Goal: Book appointment/travel/reservation

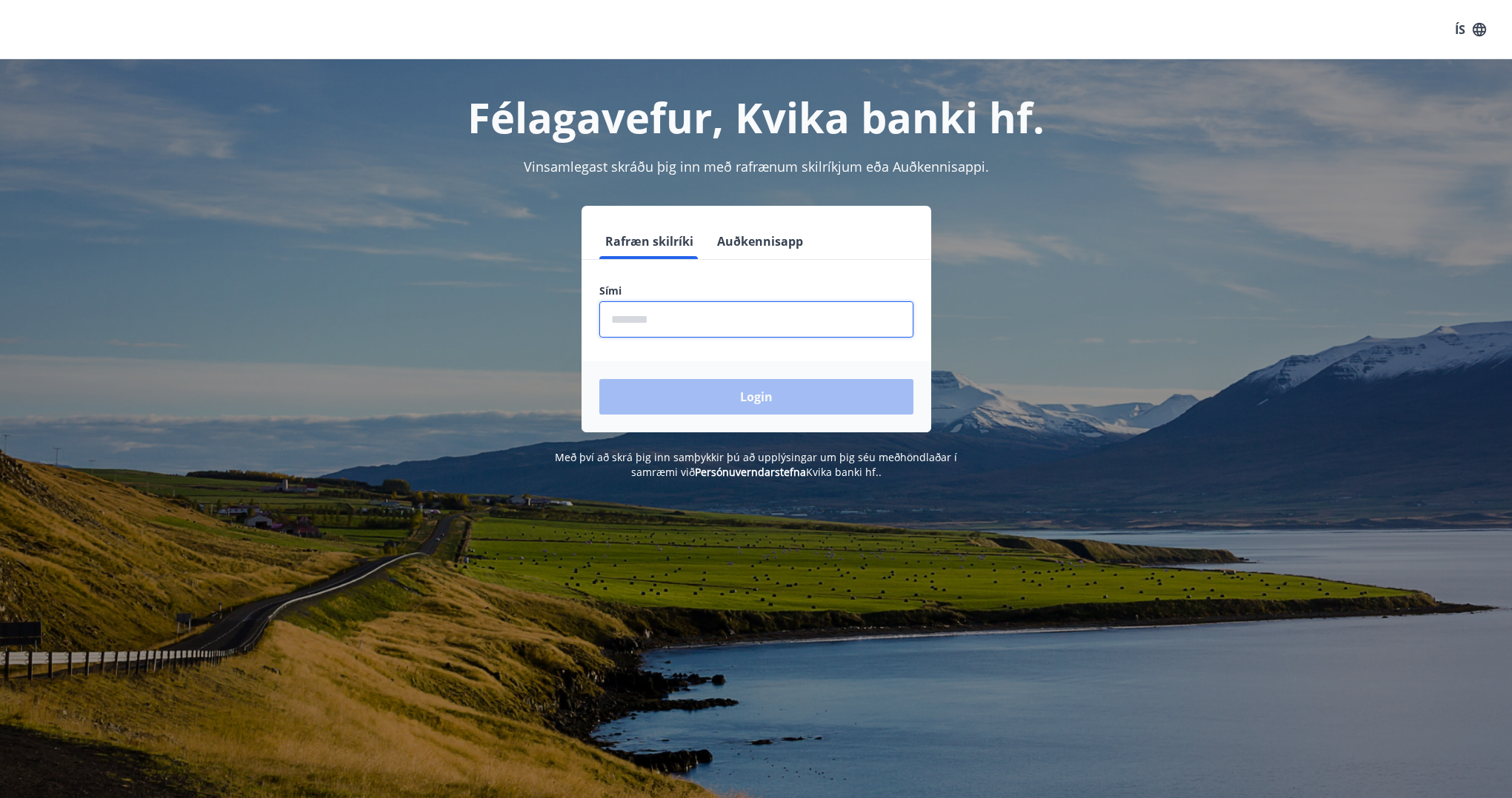
click at [762, 323] on input "phone" at bounding box center [756, 320] width 314 height 36
type input "********"
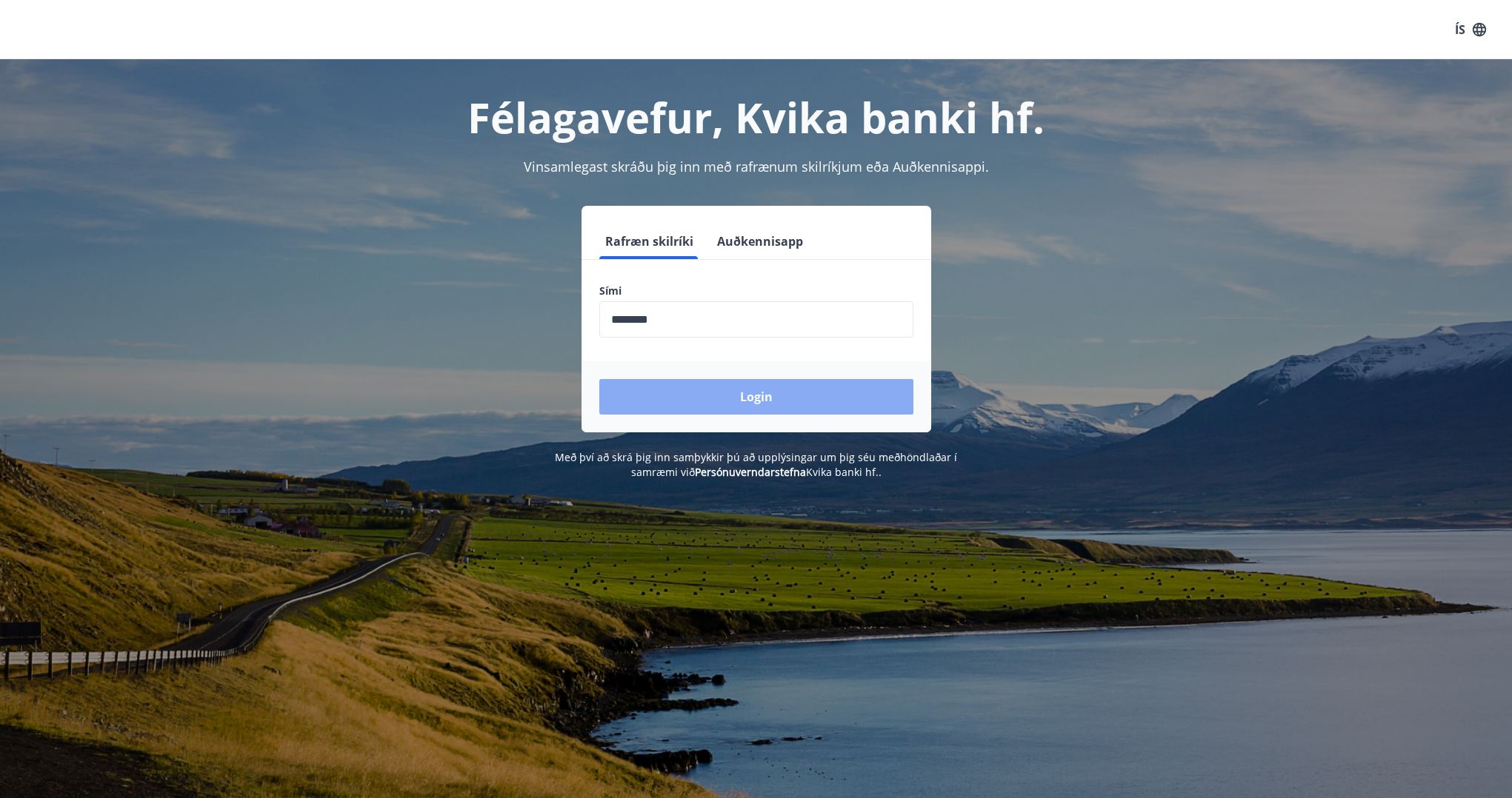
click at [711, 392] on button "Login" at bounding box center [756, 396] width 314 height 35
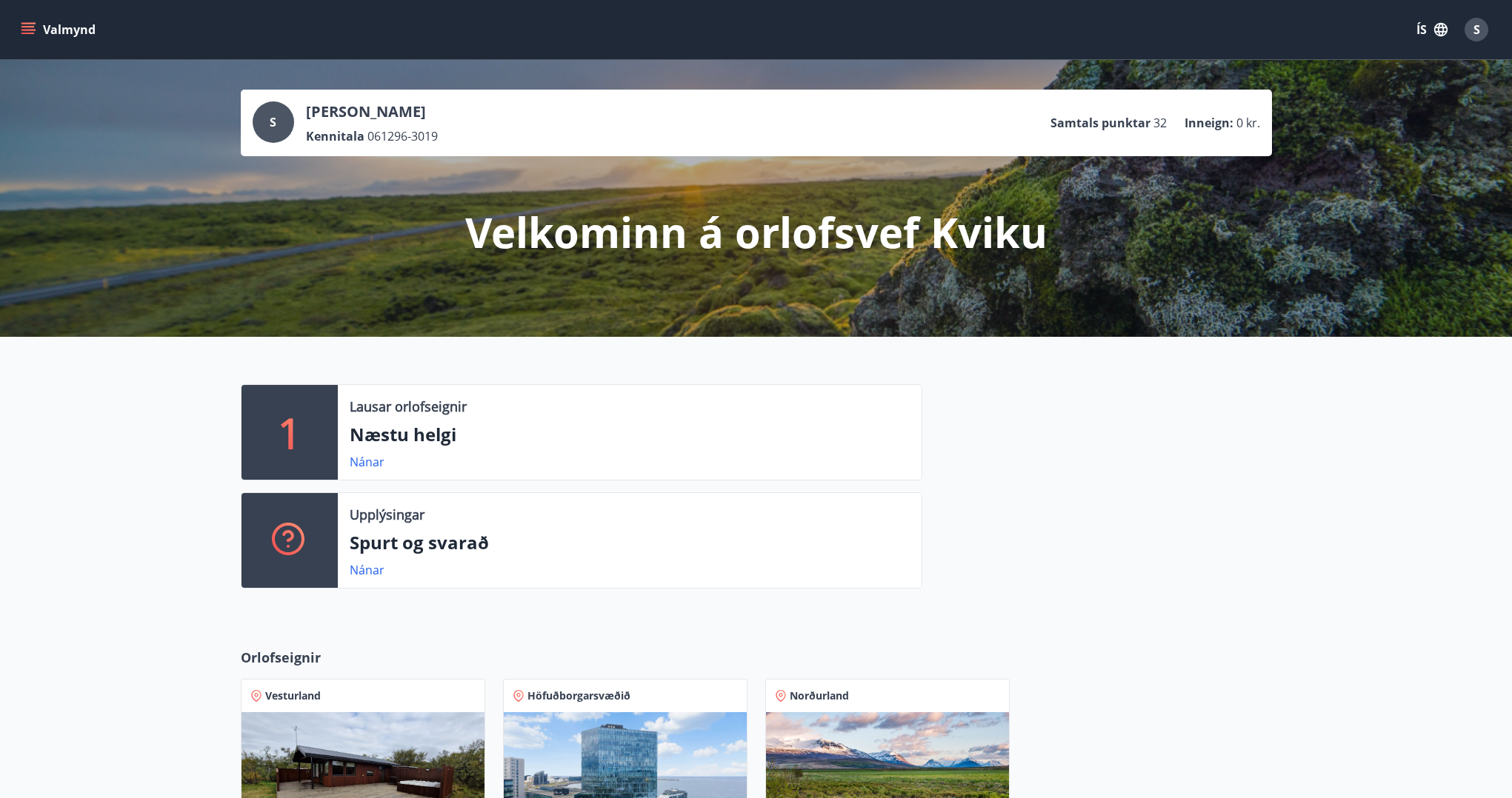
click at [112, 565] on div "1 Lausar orlofseignir Næstu helgi Nánar Upplýsingar Spurt og svarað Nánar" at bounding box center [756, 480] width 1512 height 287
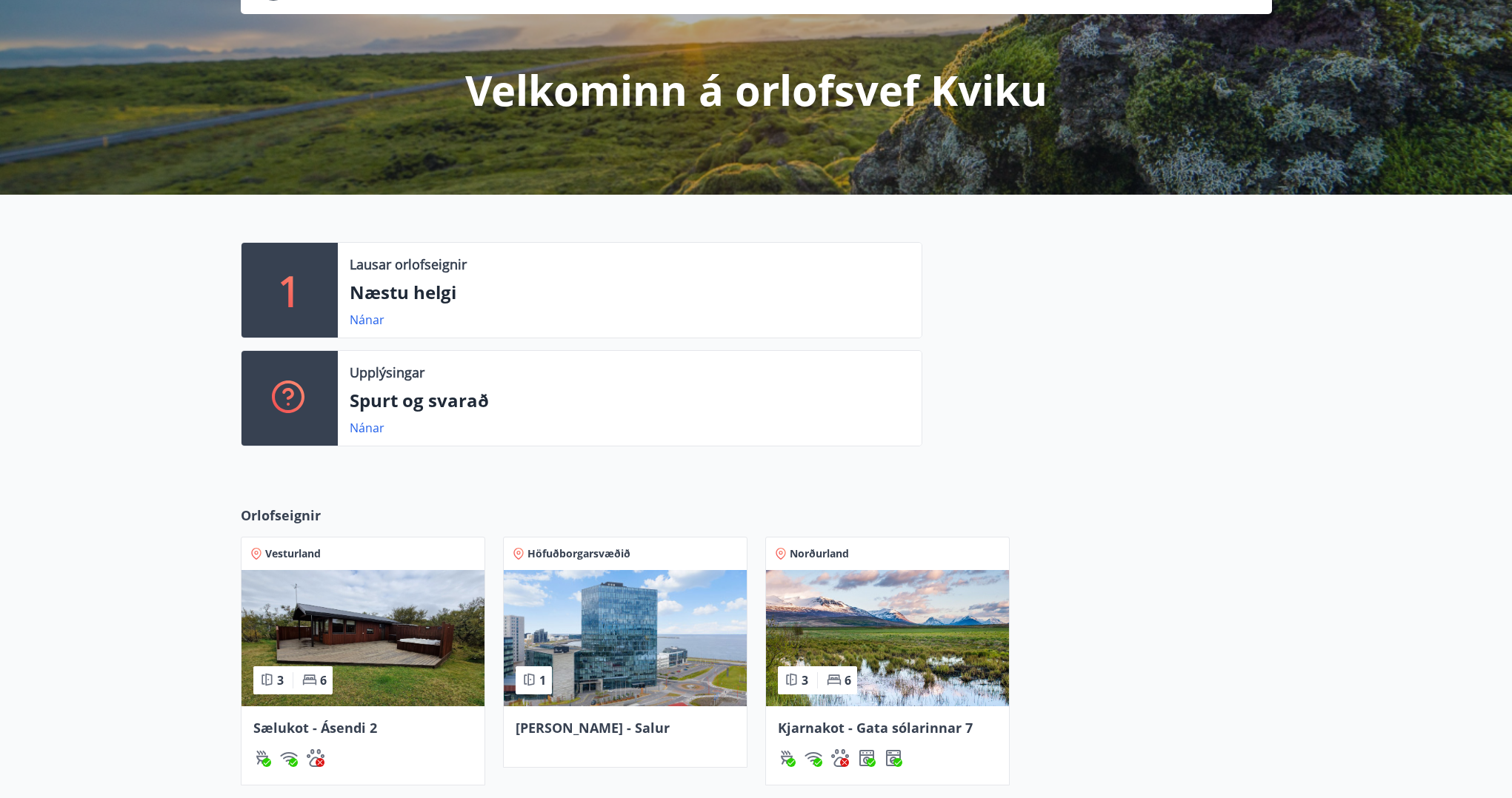
scroll to position [148, 0]
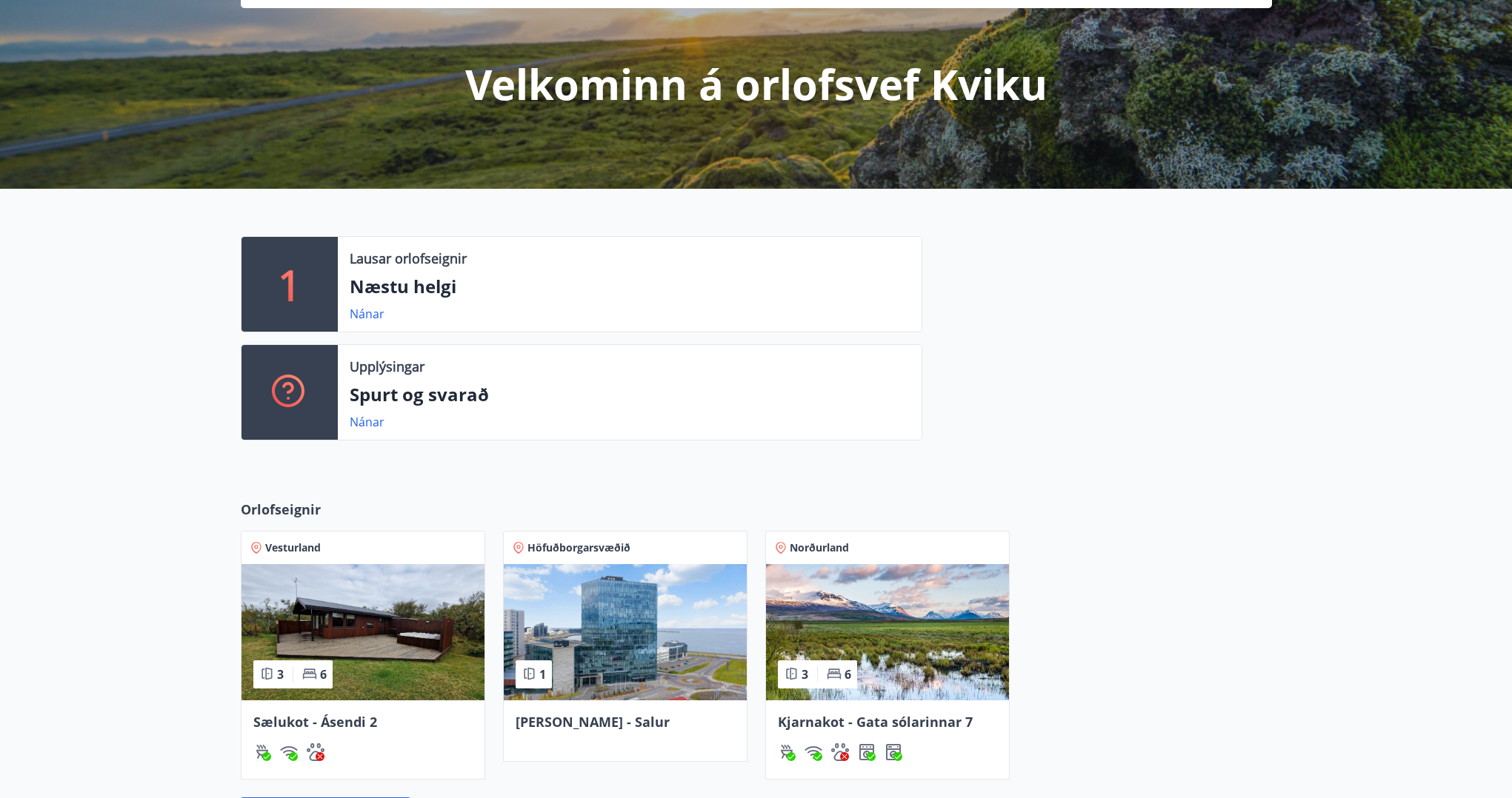
click at [414, 291] on p "Næstu helgi" at bounding box center [629, 287] width 560 height 25
click at [357, 314] on link "Nánar" at bounding box center [367, 313] width 34 height 16
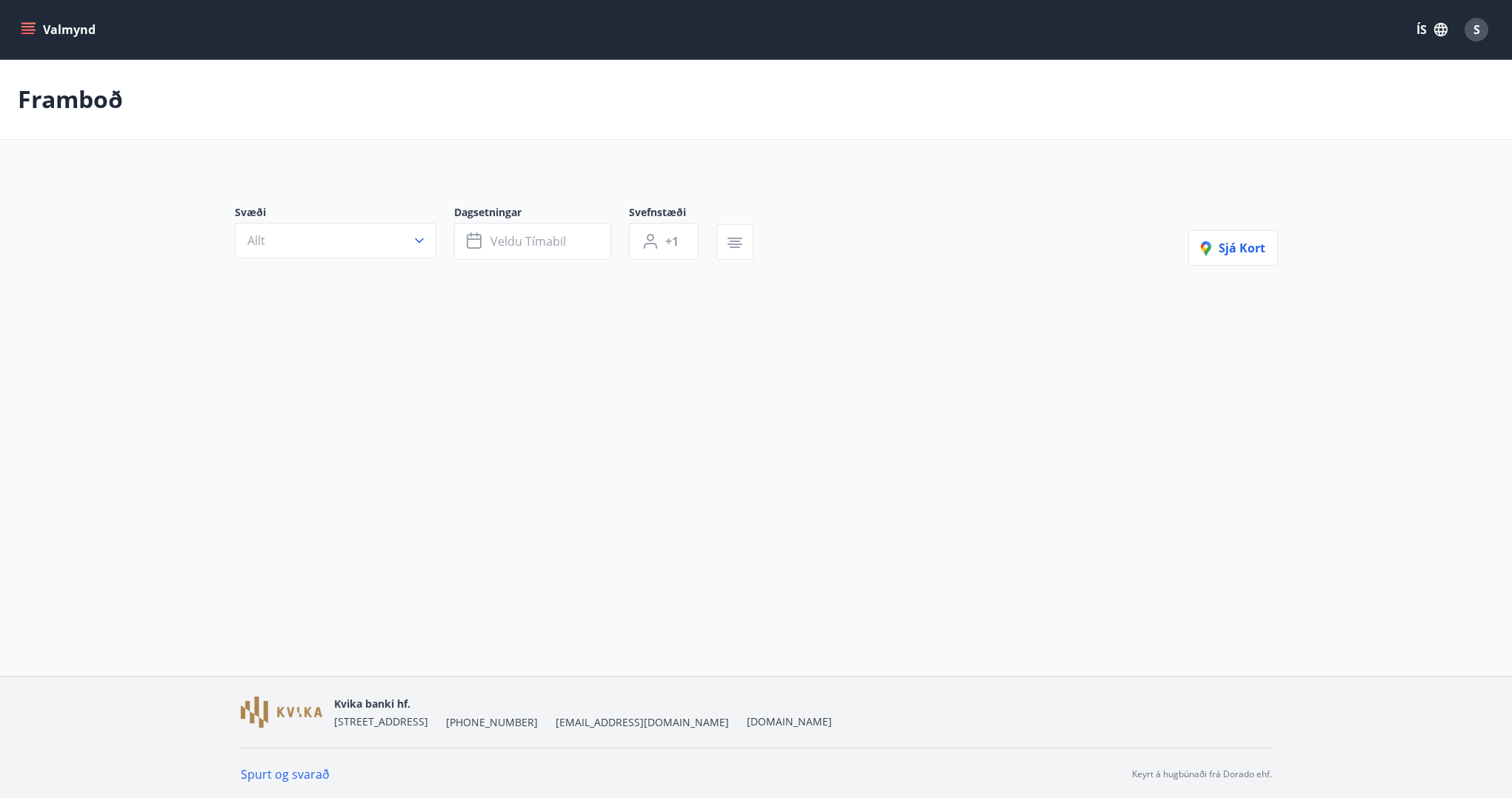
type input "*"
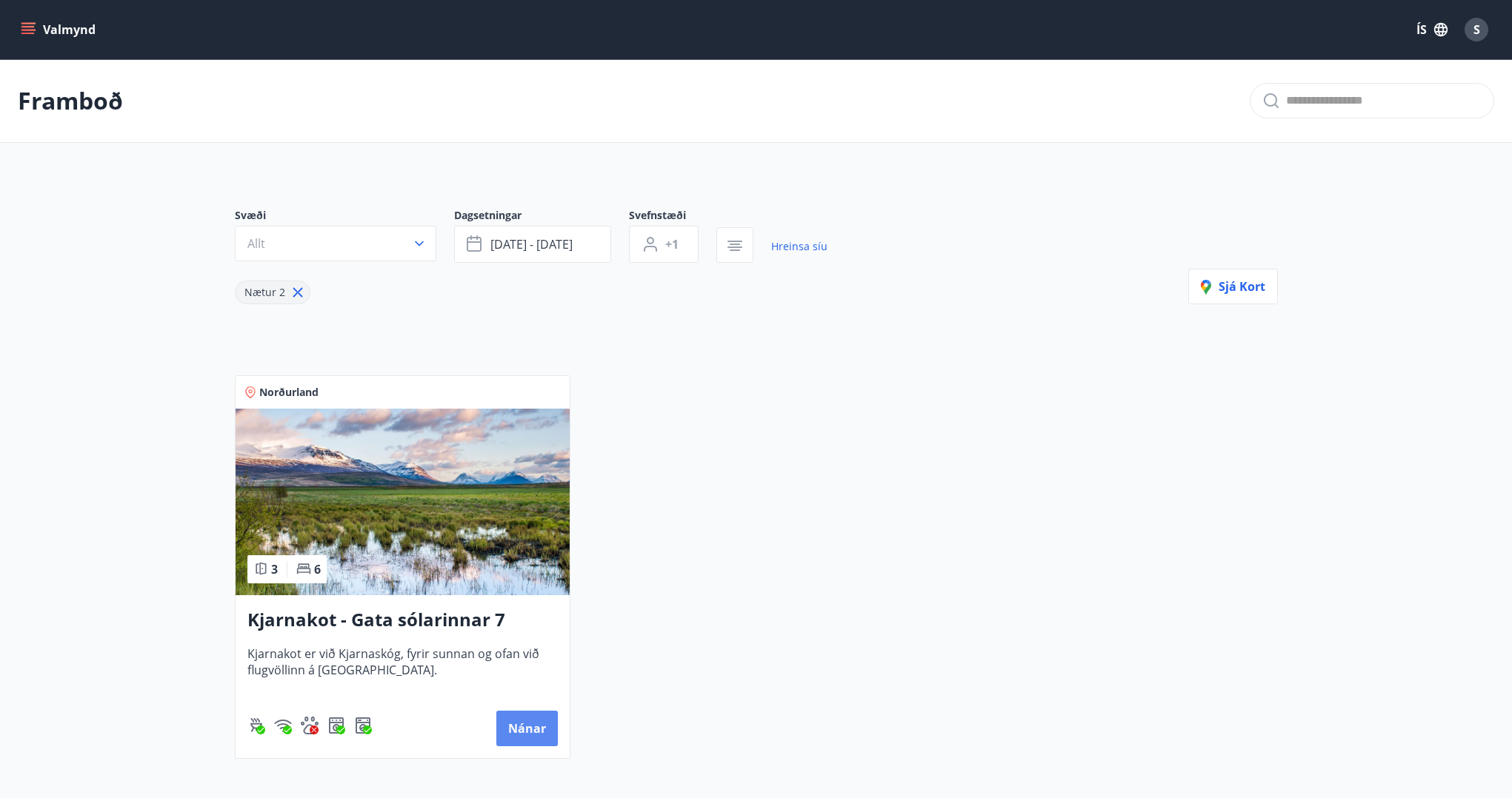
click at [520, 735] on button "Nánar" at bounding box center [526, 728] width 61 height 35
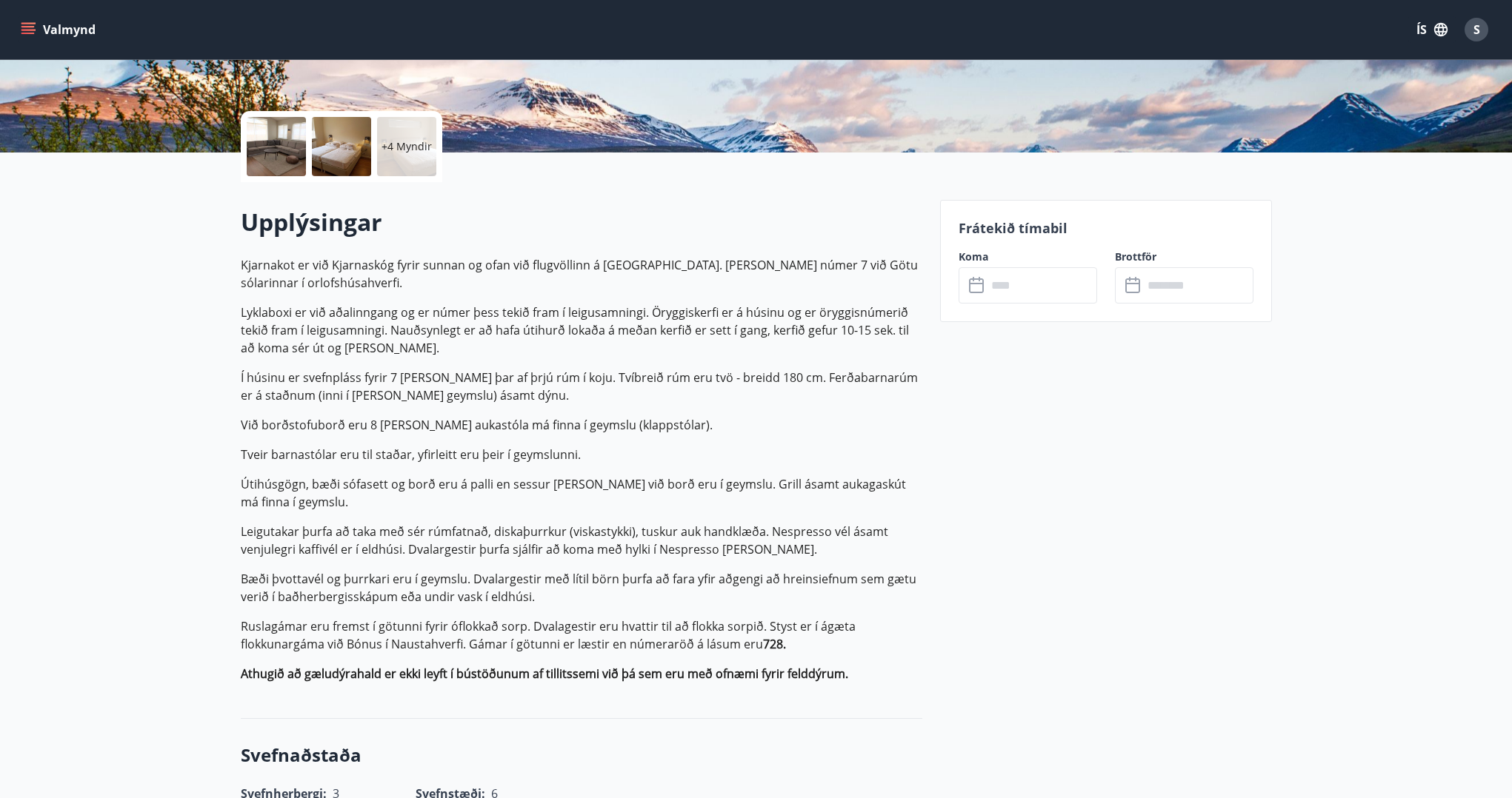
scroll to position [370, 0]
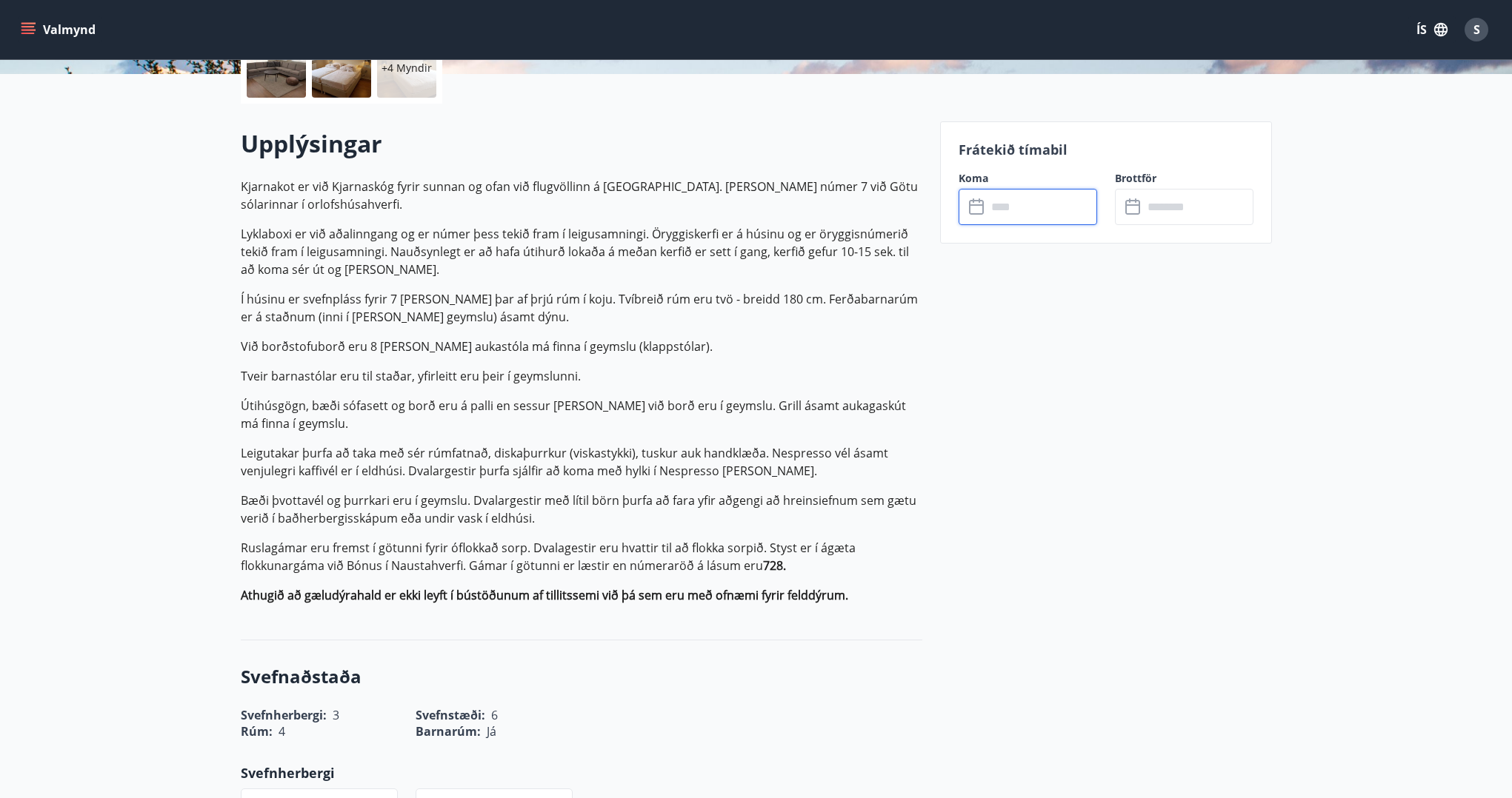
click at [1033, 208] on input "text" at bounding box center [1041, 207] width 110 height 36
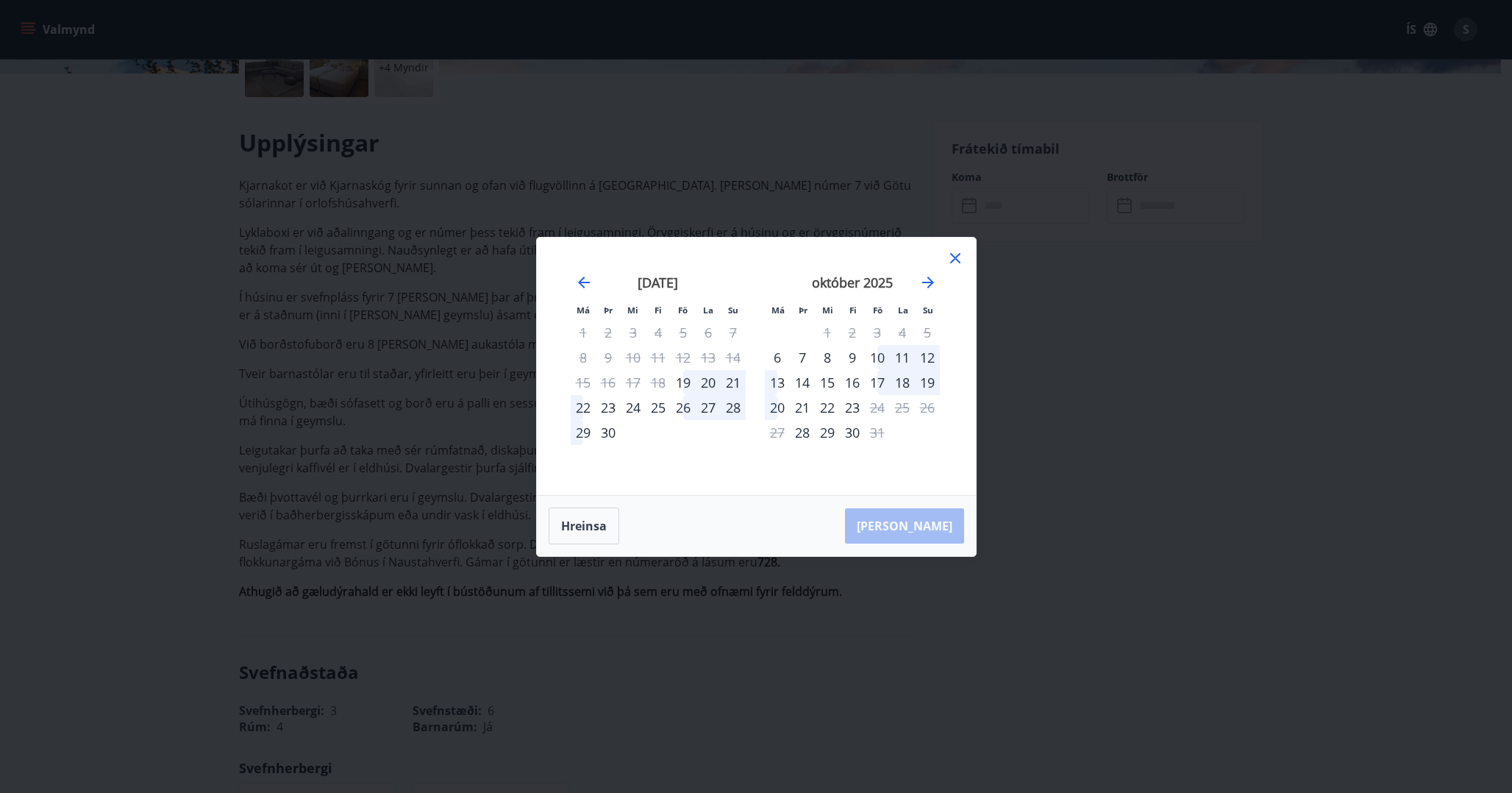
click at [689, 414] on div "26" at bounding box center [683, 408] width 25 height 25
click at [736, 411] on div "28" at bounding box center [733, 408] width 25 height 25
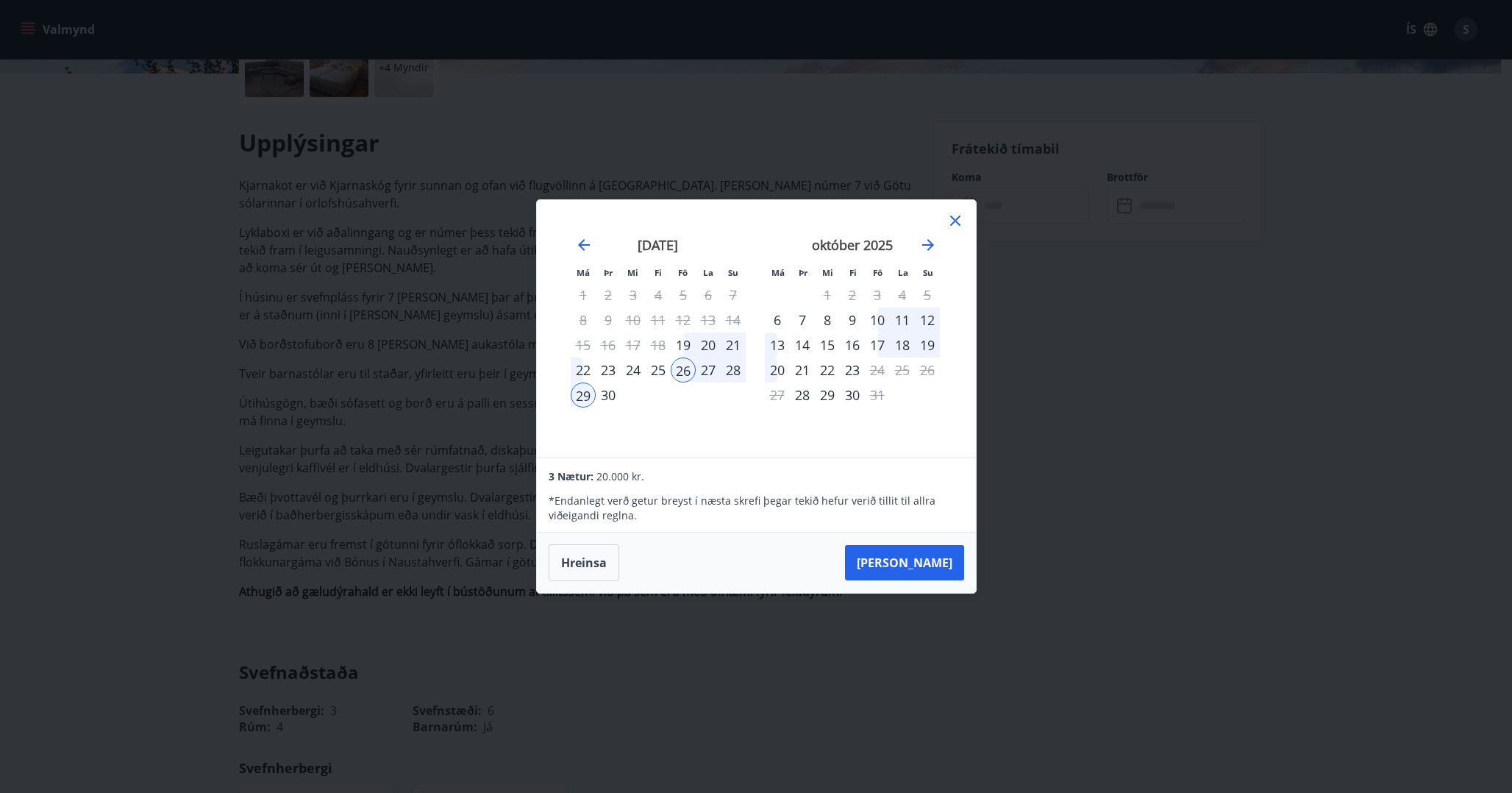
click at [736, 372] on div "28" at bounding box center [733, 370] width 25 height 25
click at [954, 222] on icon at bounding box center [955, 220] width 10 height 10
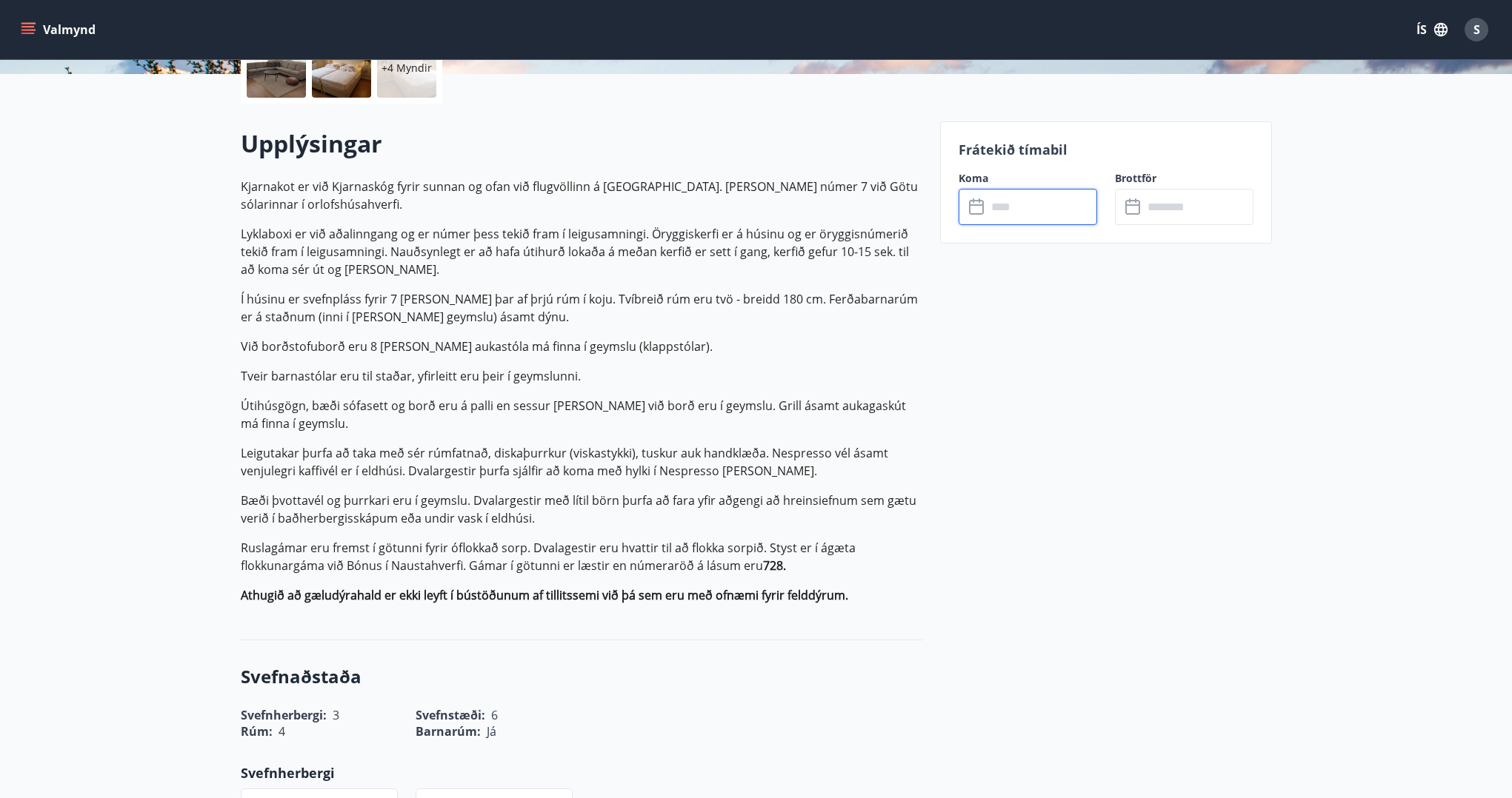
click at [1000, 209] on input "text" at bounding box center [1041, 207] width 110 height 36
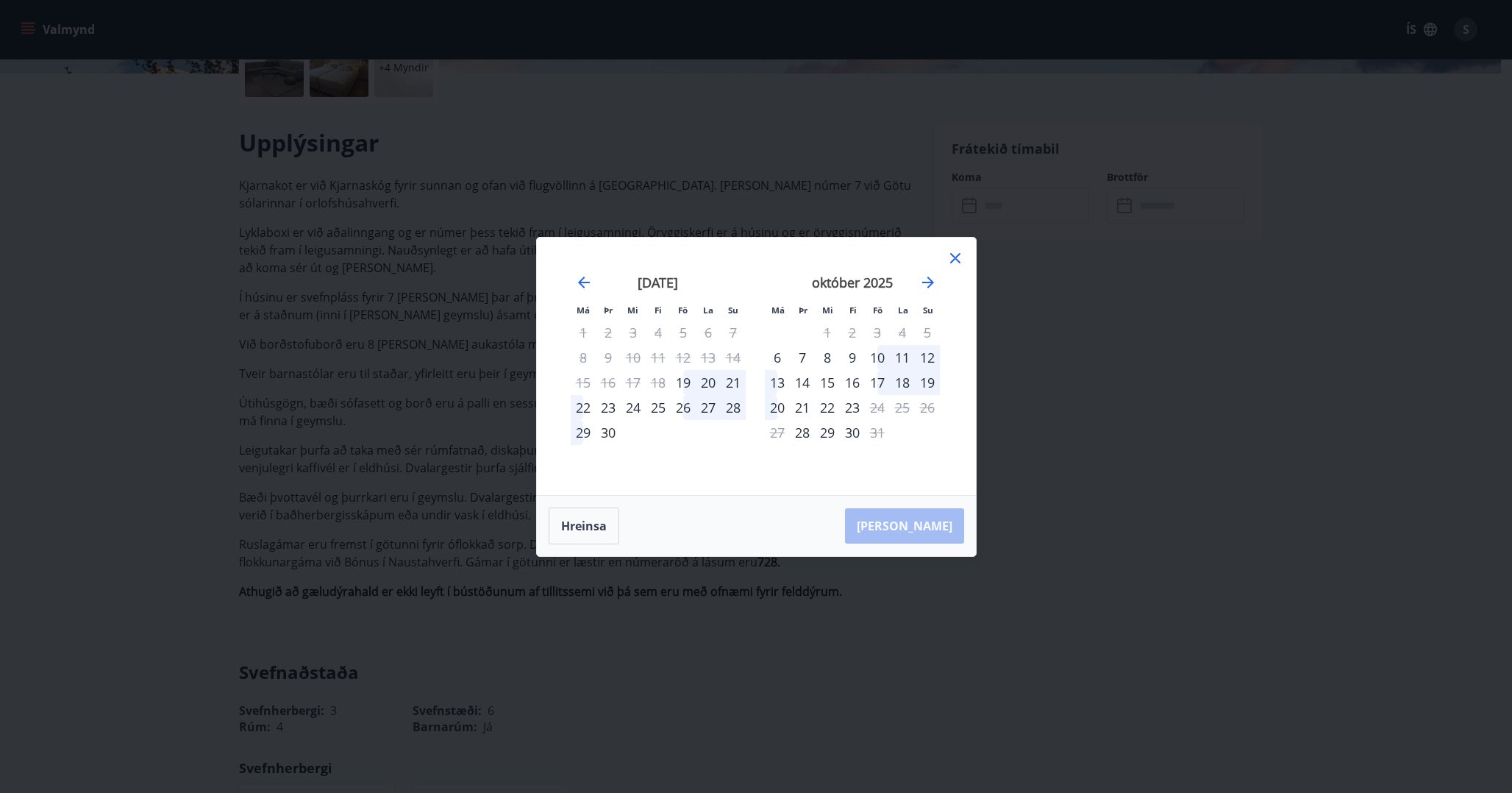
click at [931, 265] on div "október 2025" at bounding box center [852, 287] width 175 height 65
click at [931, 266] on div "október 2025" at bounding box center [852, 287] width 175 height 65
click at [931, 279] on icon "Move forward to switch to the next month." at bounding box center [928, 282] width 12 height 12
click at [898, 433] on div "29" at bounding box center [902, 433] width 25 height 25
click at [925, 438] on div "30" at bounding box center [927, 433] width 25 height 25
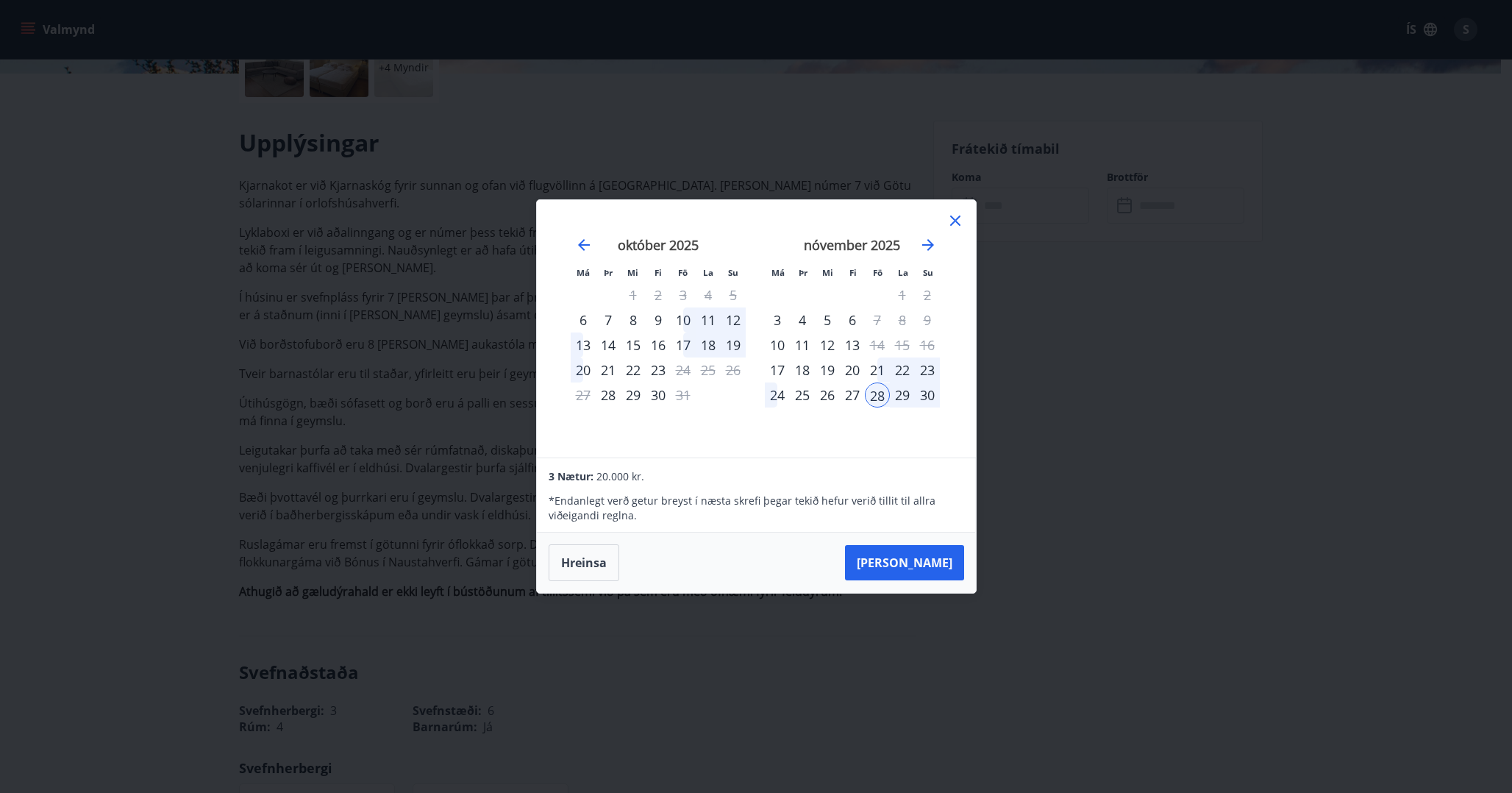
click at [926, 406] on div "30" at bounding box center [927, 395] width 25 height 25
click at [926, 402] on div "30" at bounding box center [927, 395] width 25 height 25
click at [929, 391] on div "30" at bounding box center [927, 395] width 25 height 25
click at [937, 560] on button "Taka Frá" at bounding box center [904, 563] width 119 height 35
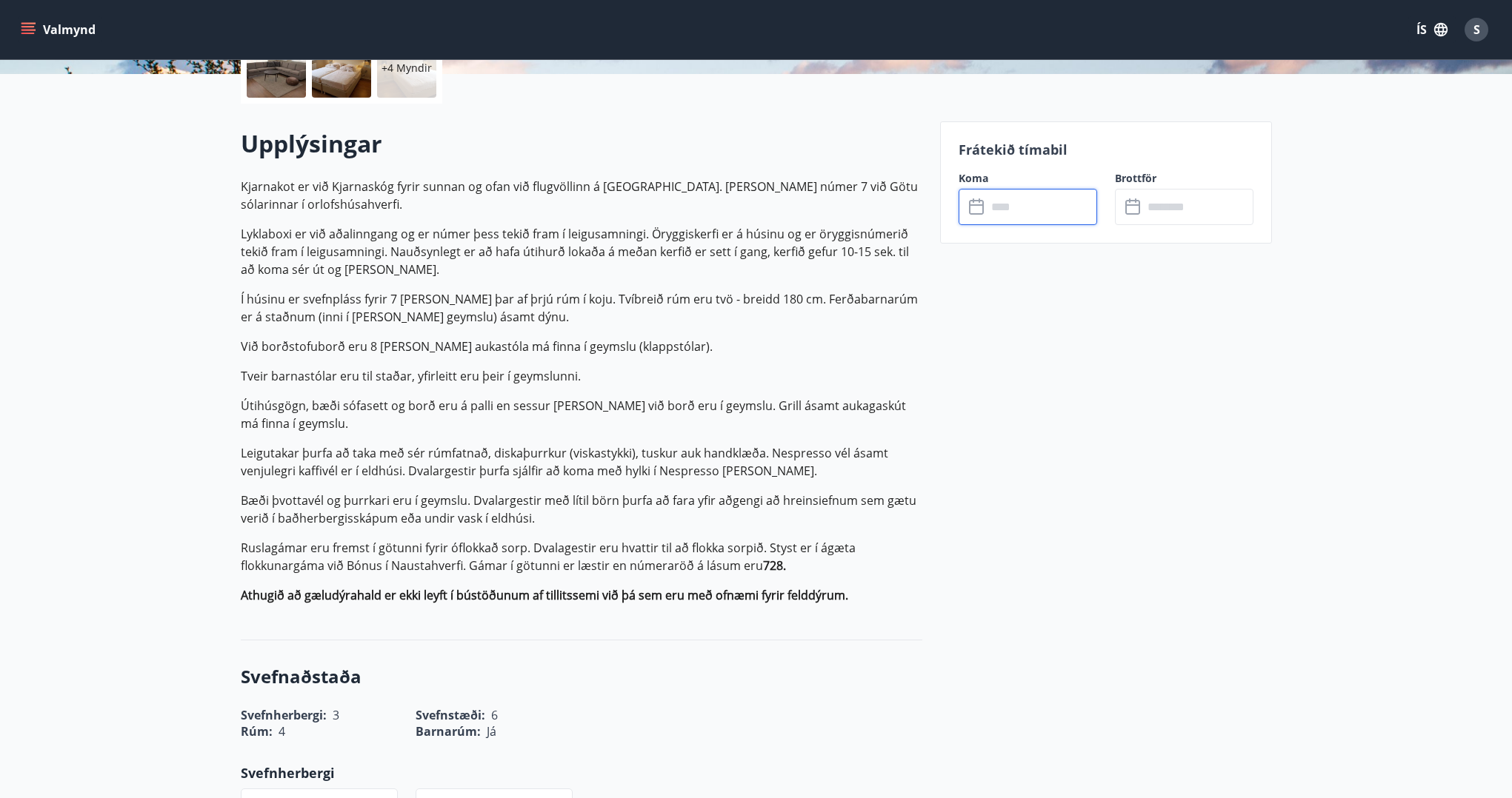
type input "******"
click at [1185, 207] on input "******" at bounding box center [1198, 207] width 110 height 36
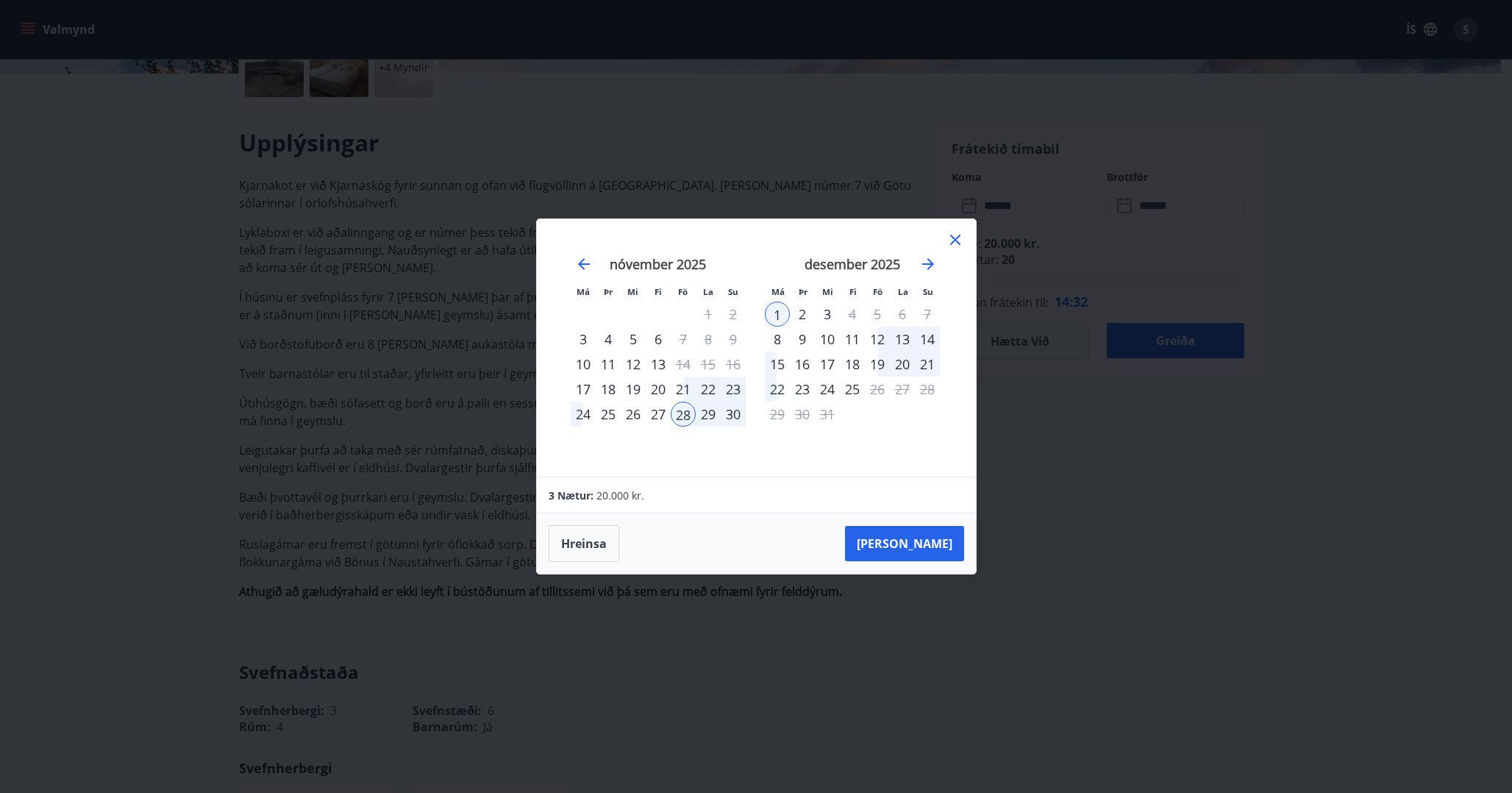
click at [947, 241] on icon at bounding box center [955, 240] width 18 height 18
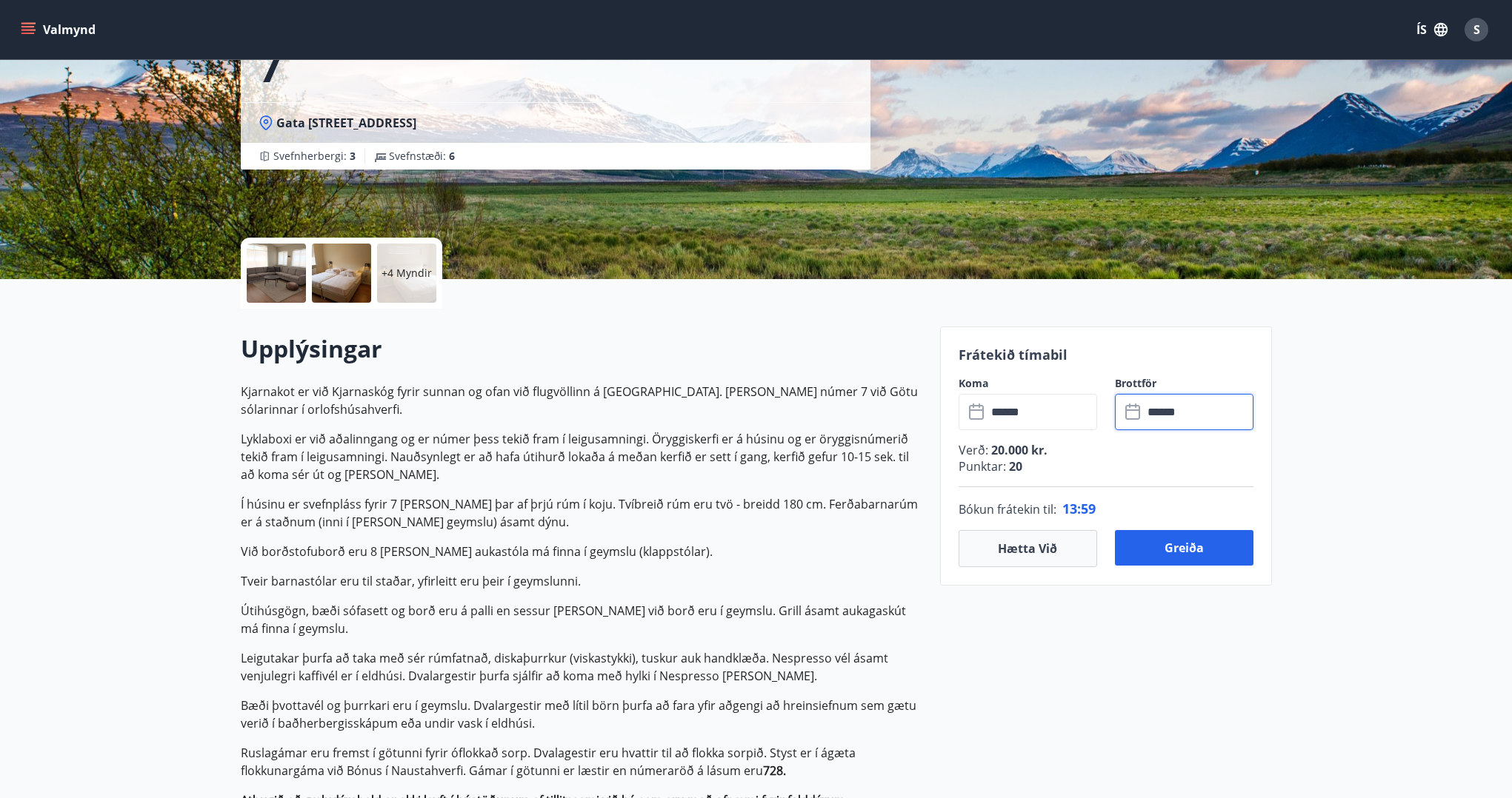
scroll to position [0, 0]
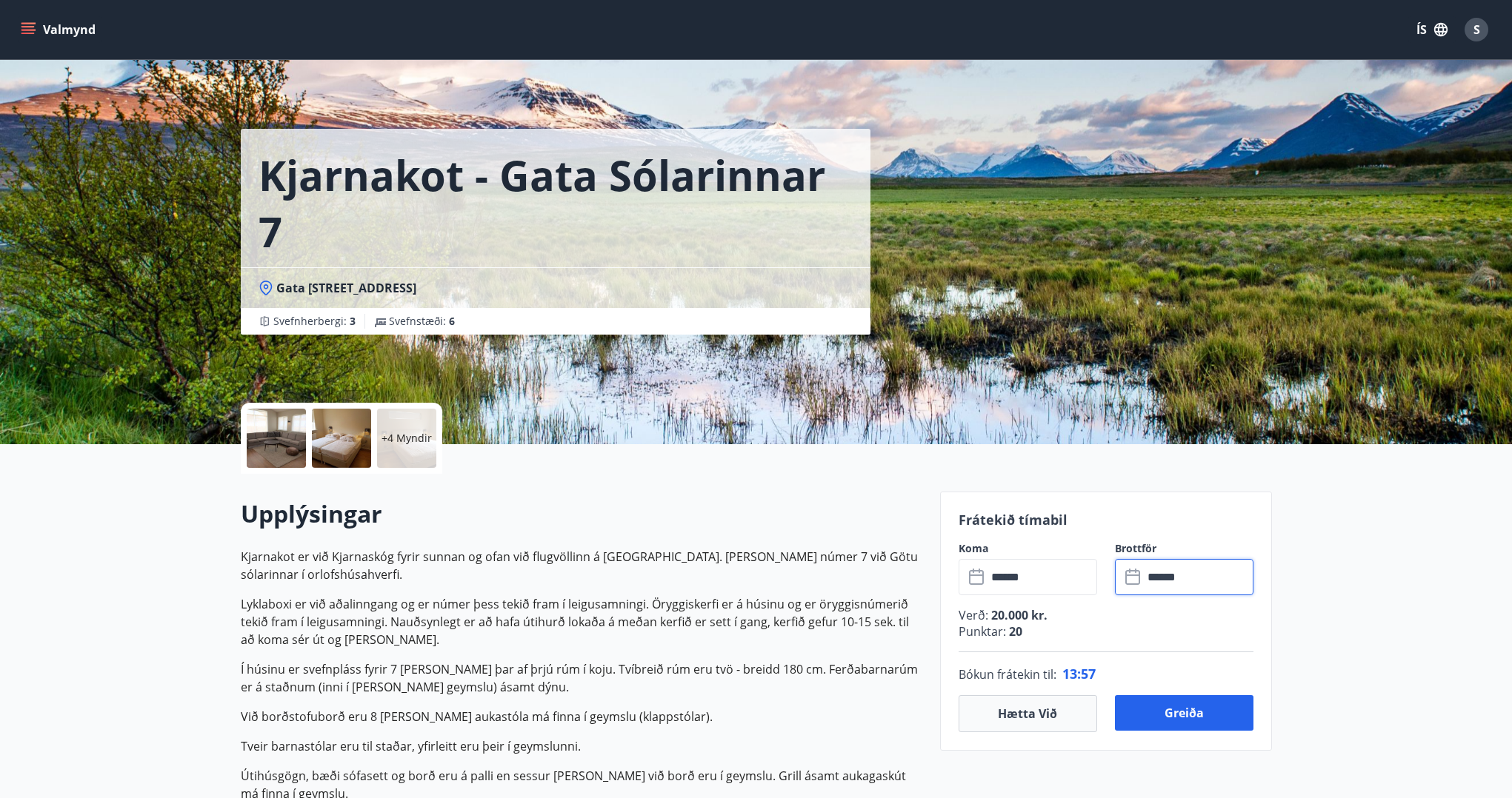
click at [102, 31] on div "Valmynd ÍS S" at bounding box center [756, 29] width 1476 height 35
click at [77, 32] on button "Valmynd" at bounding box center [60, 30] width 84 height 27
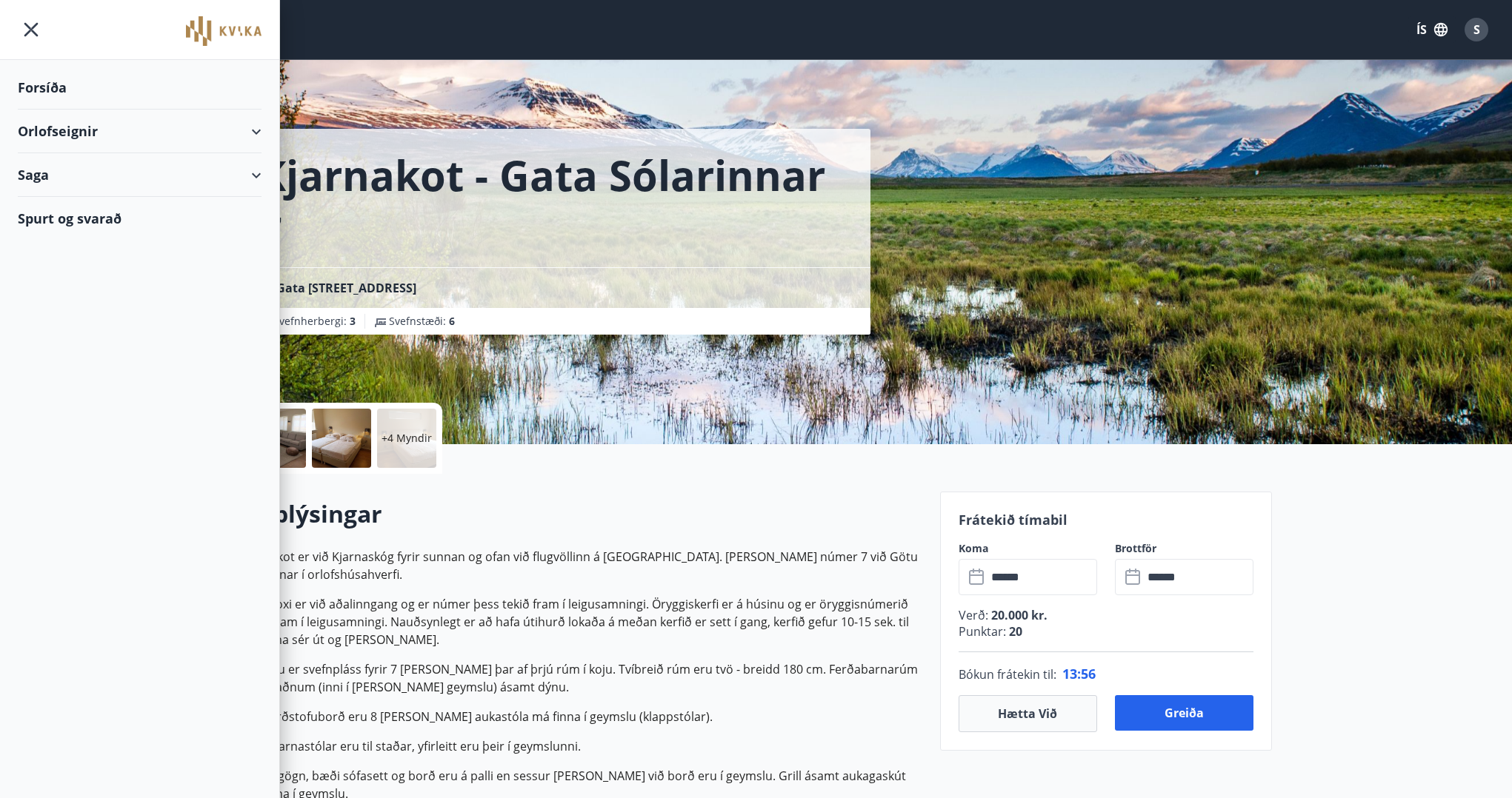
click at [180, 126] on div "Orlofseignir" at bounding box center [139, 132] width 244 height 44
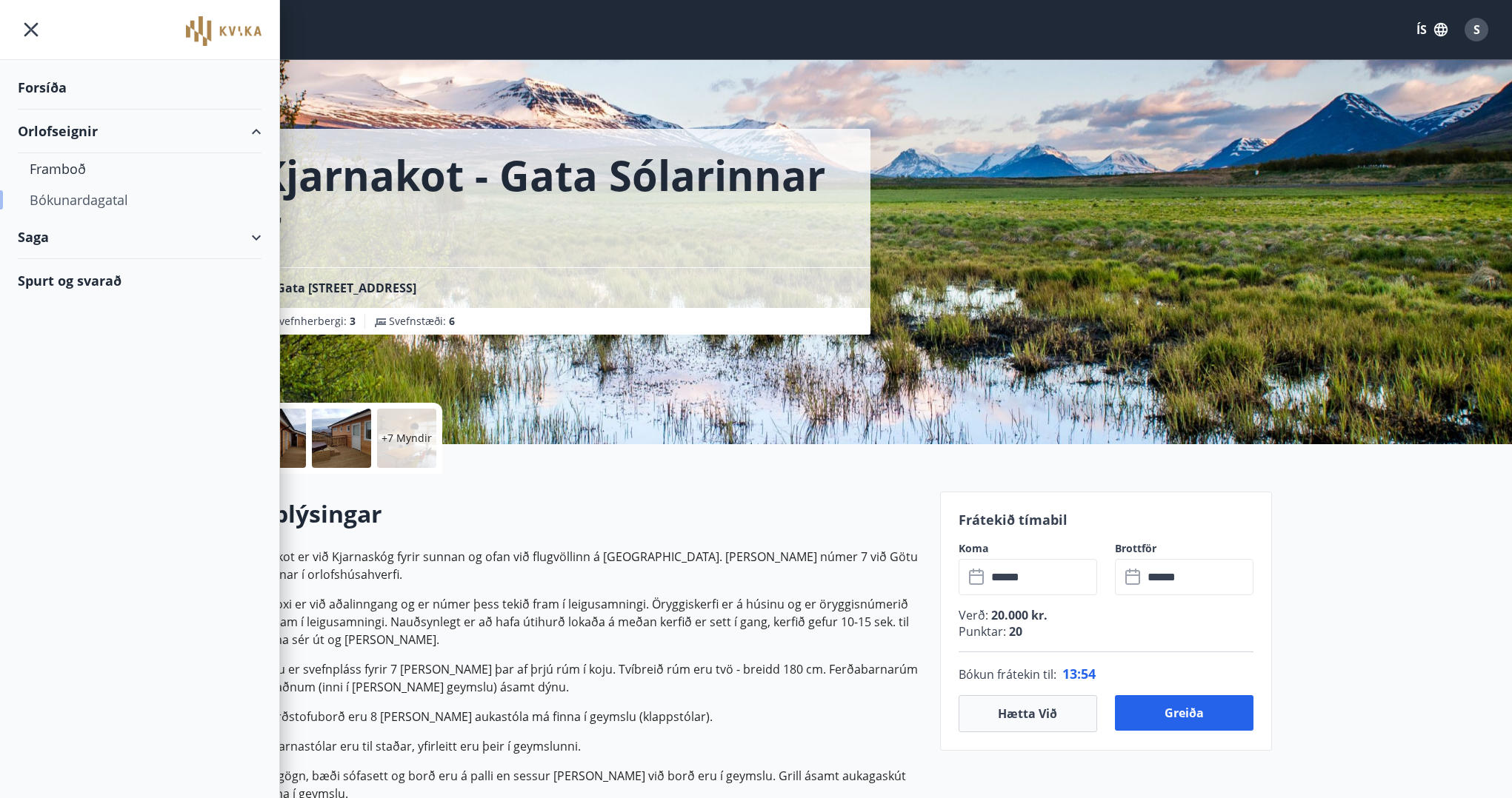
click at [103, 189] on div "Bókunardagatal" at bounding box center [139, 200] width 220 height 31
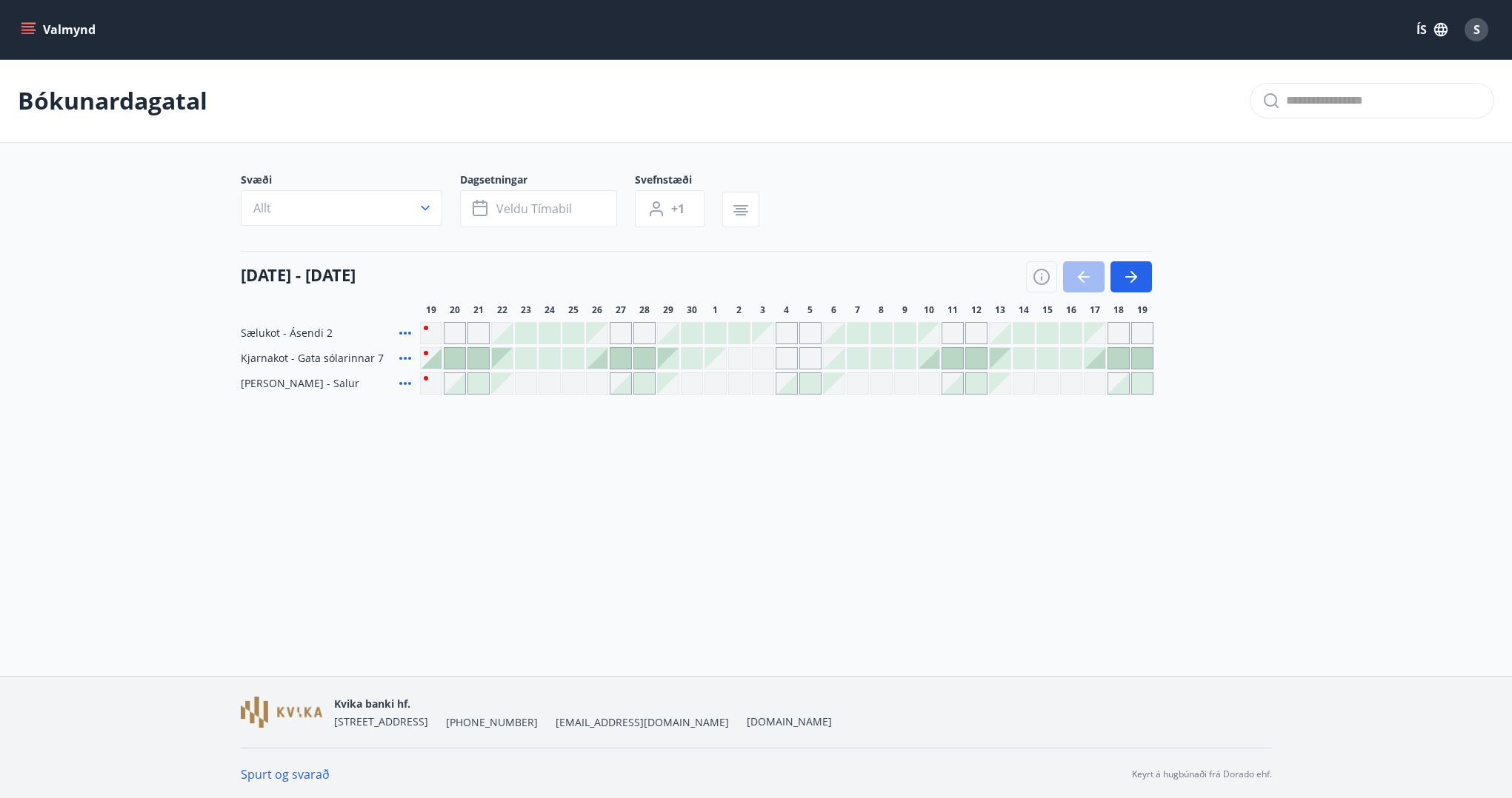
click at [782, 358] on div "Gráir dagar eru ekki bókanlegir" at bounding box center [787, 358] width 22 height 22
click at [874, 349] on div at bounding box center [881, 358] width 20 height 20
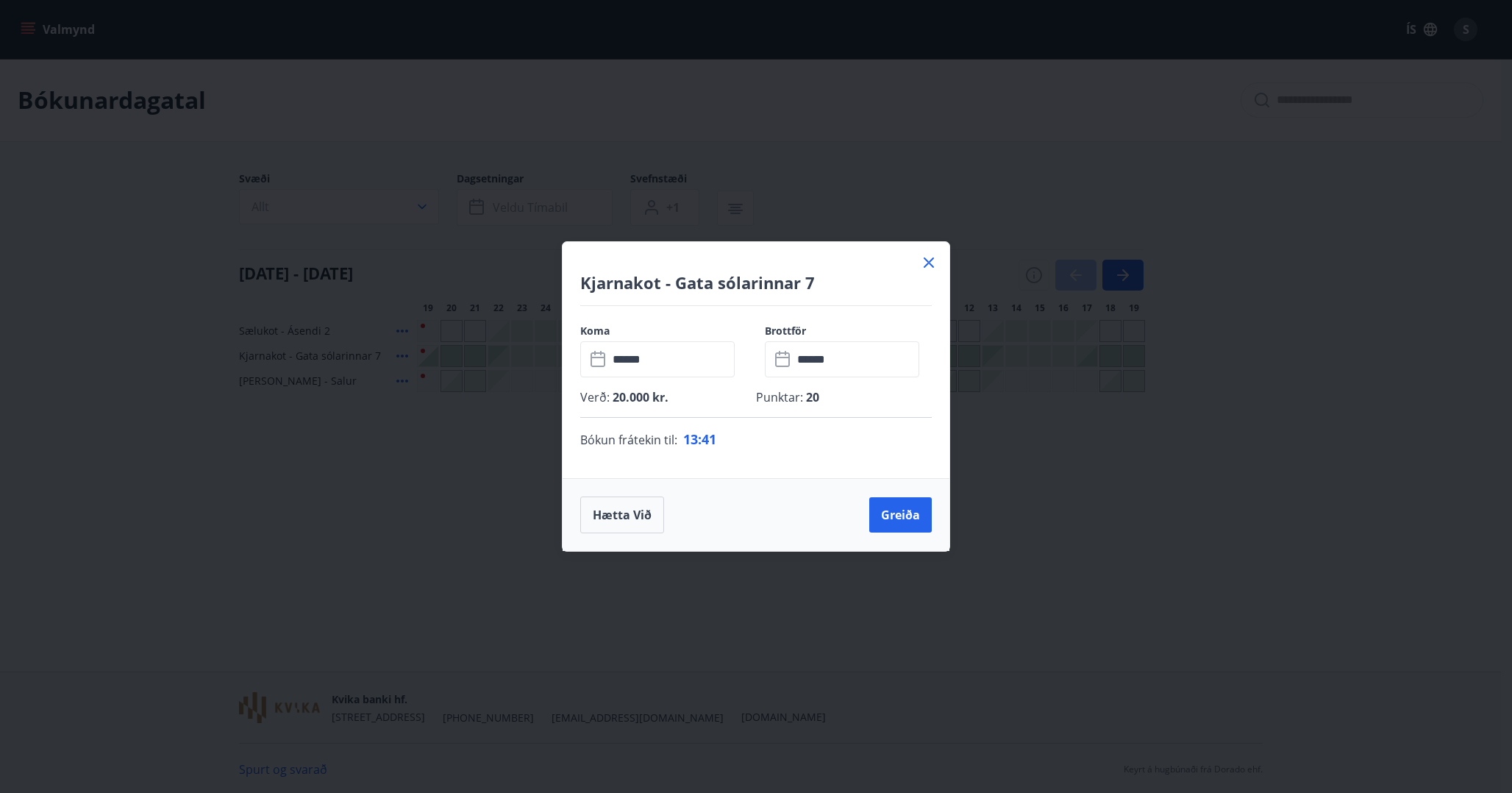
click at [929, 263] on icon at bounding box center [929, 262] width 10 height 10
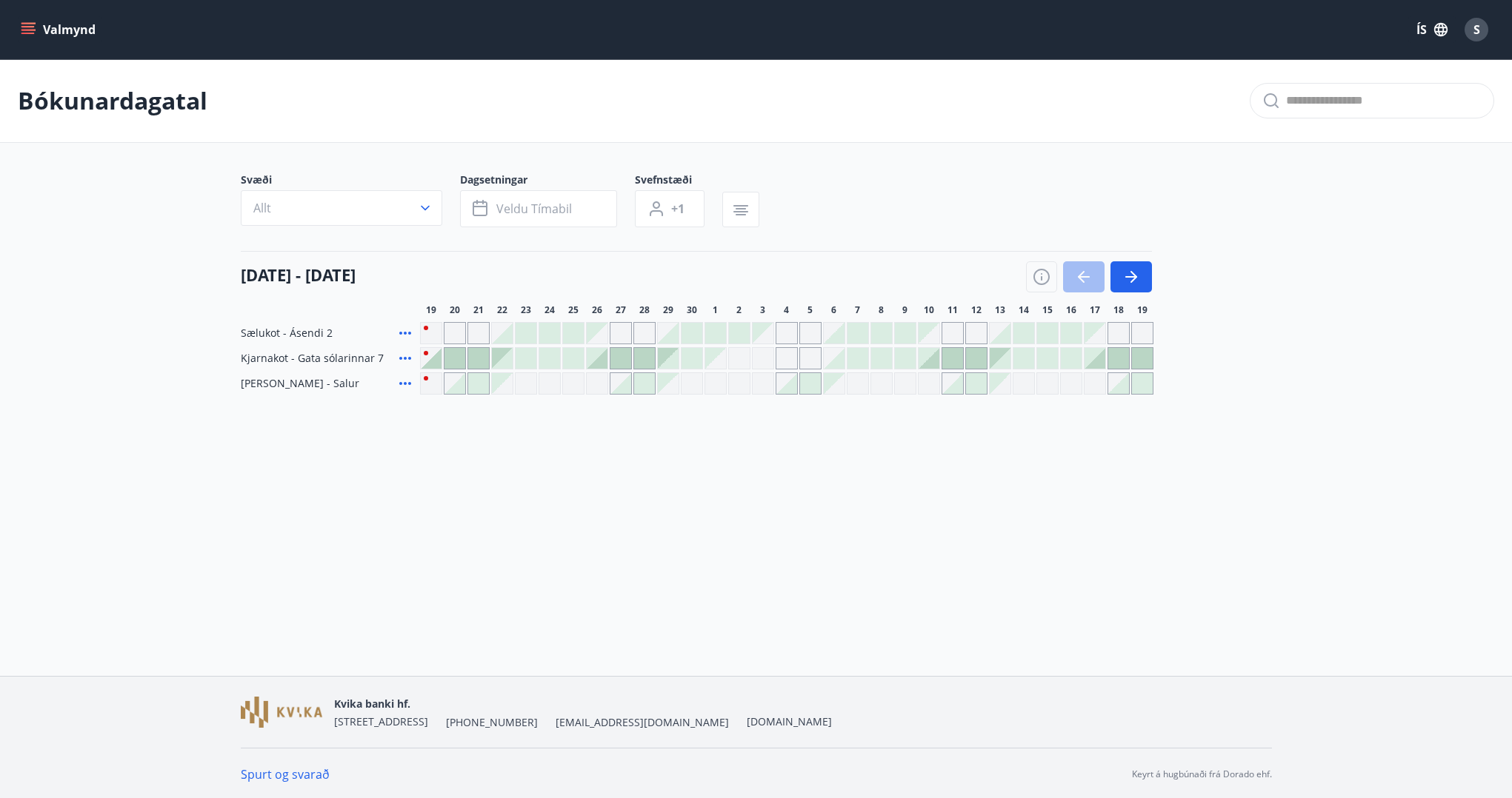
click at [1489, 13] on div "S" at bounding box center [1476, 29] width 35 height 35
click at [1484, 29] on div "S" at bounding box center [1476, 30] width 24 height 23
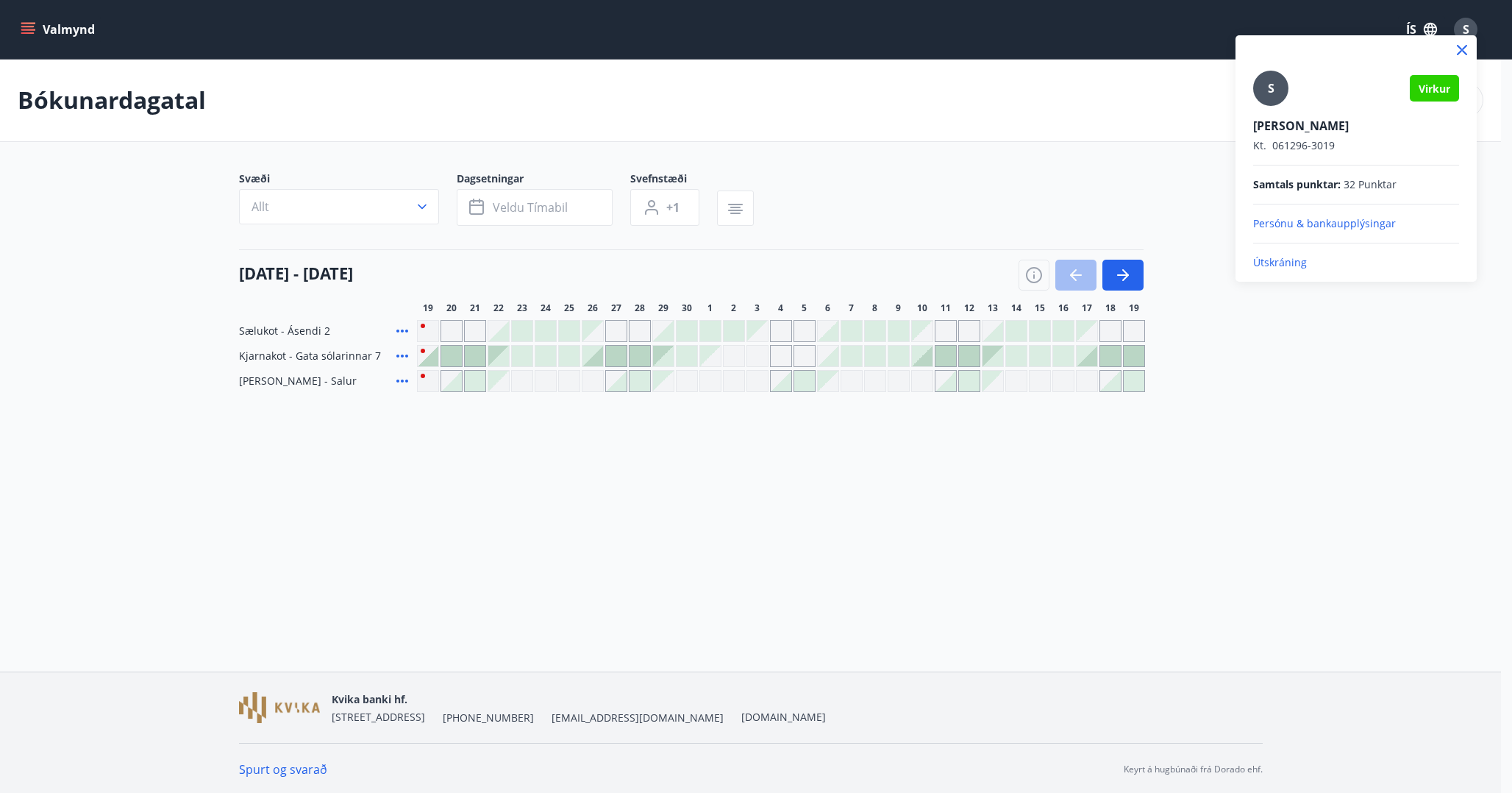
click at [1313, 457] on div at bounding box center [756, 396] width 1512 height 793
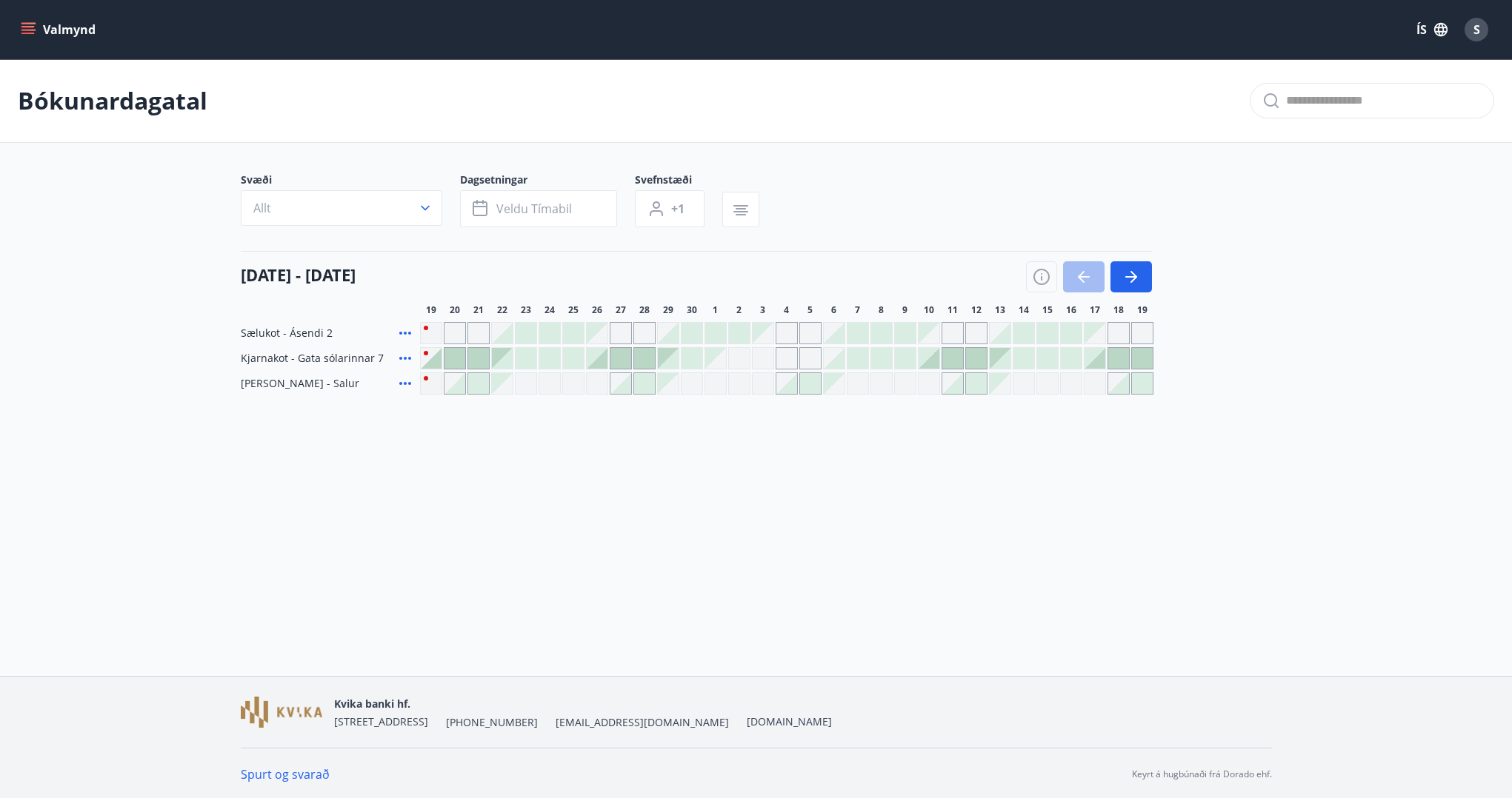
click at [472, 377] on div at bounding box center [479, 384] width 20 height 20
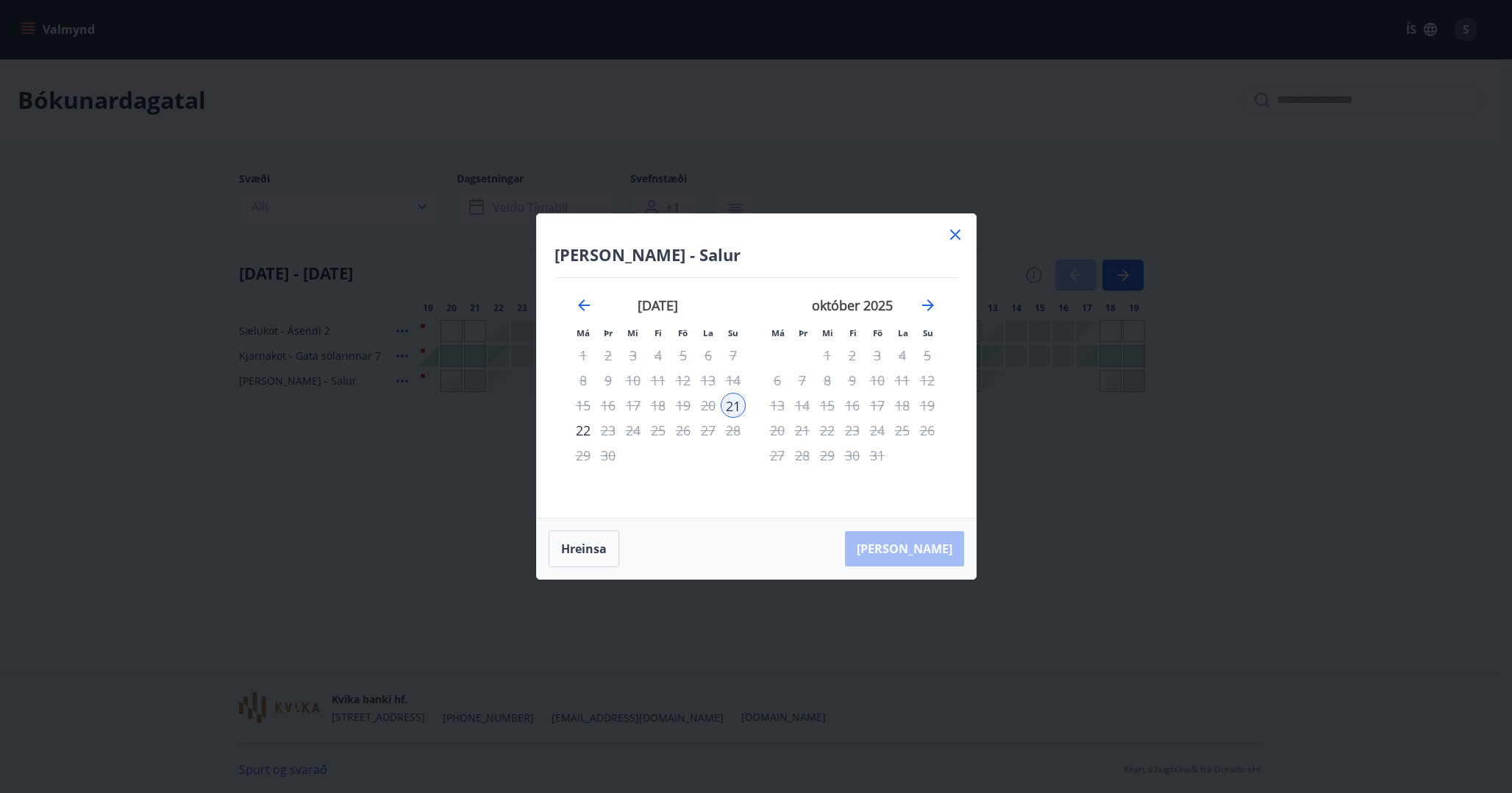
click at [960, 243] on icon at bounding box center [955, 234] width 18 height 18
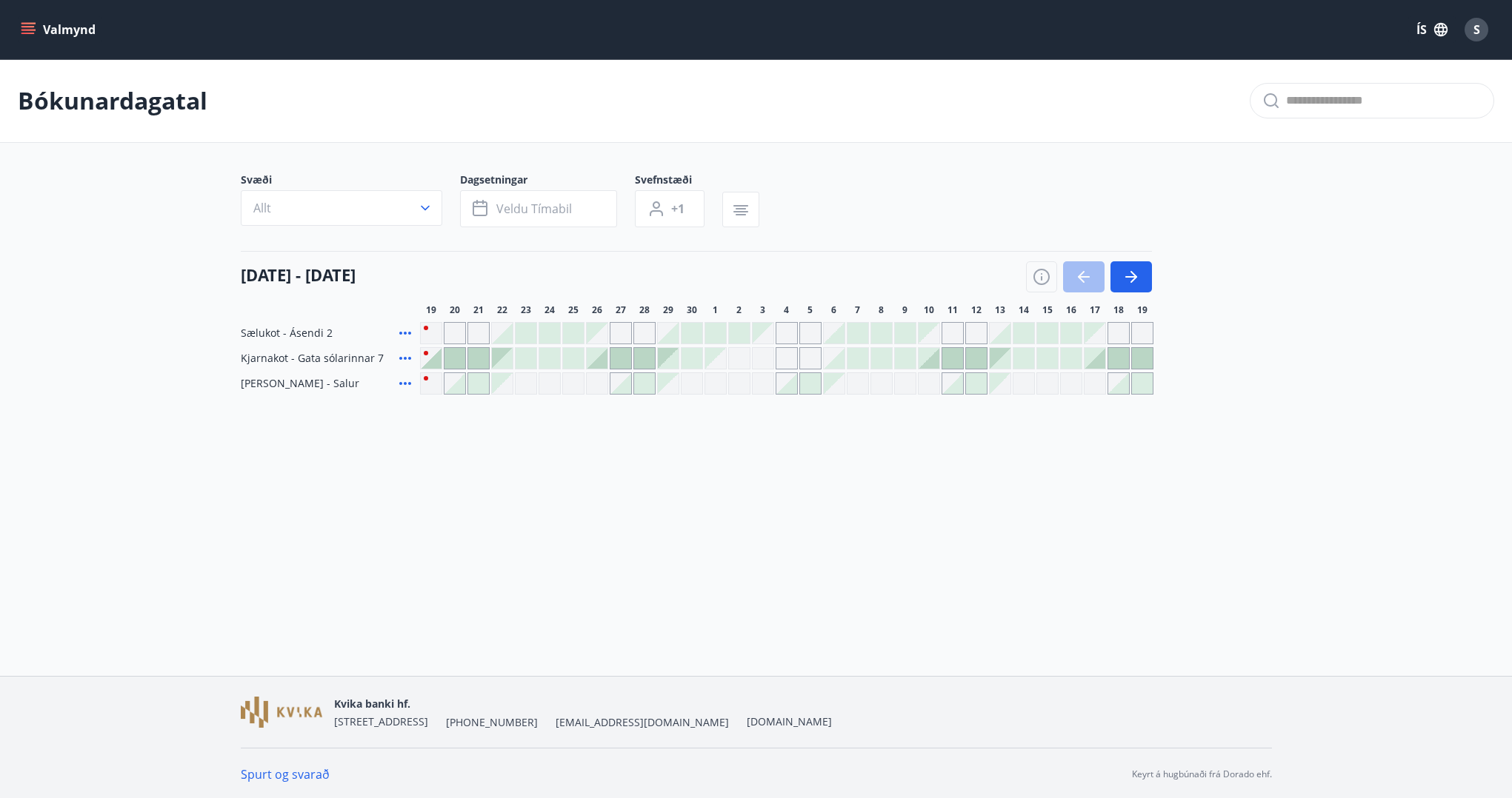
click at [473, 360] on div at bounding box center [479, 358] width 20 height 20
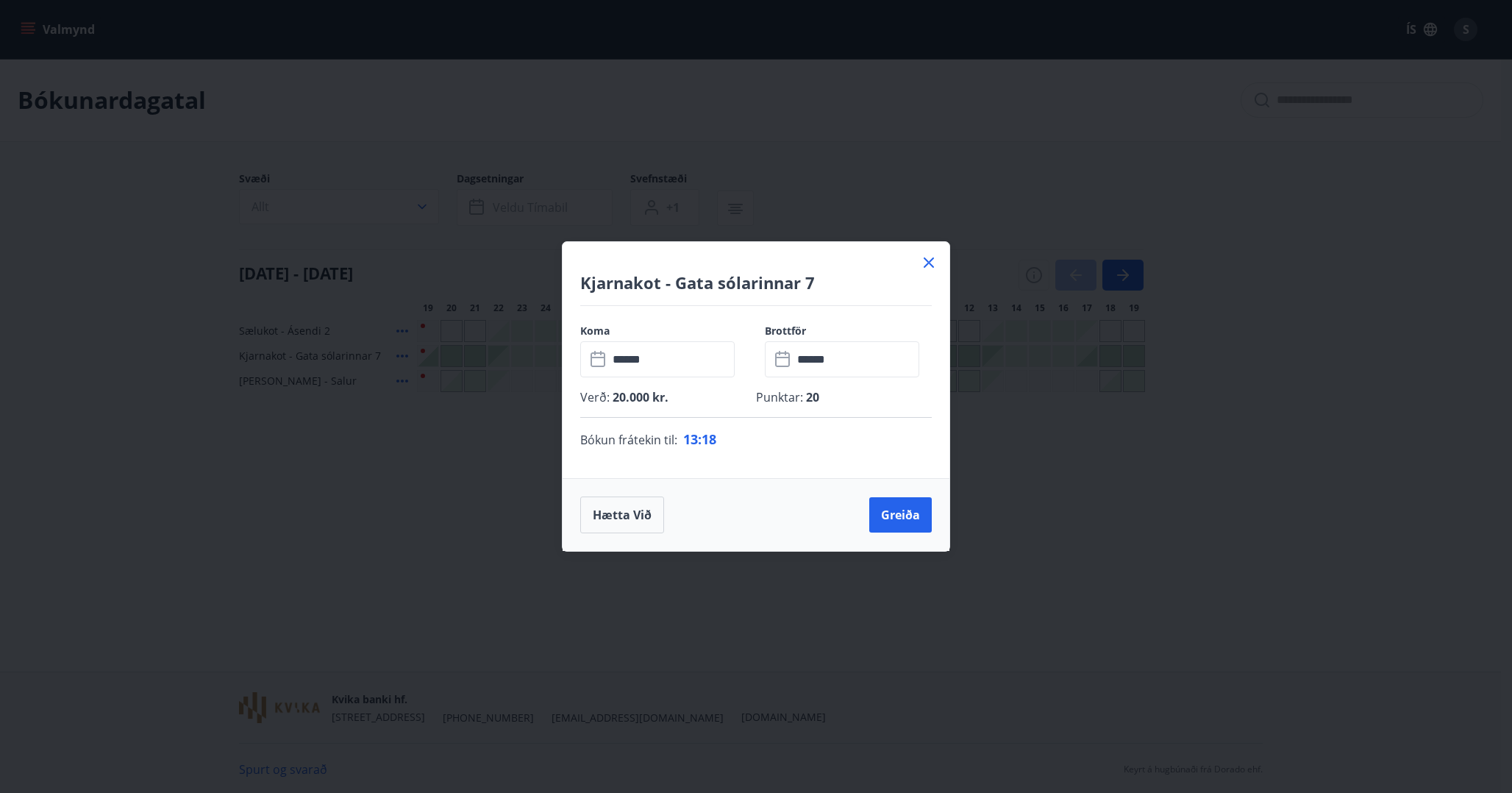
click at [926, 263] on icon at bounding box center [929, 262] width 18 height 18
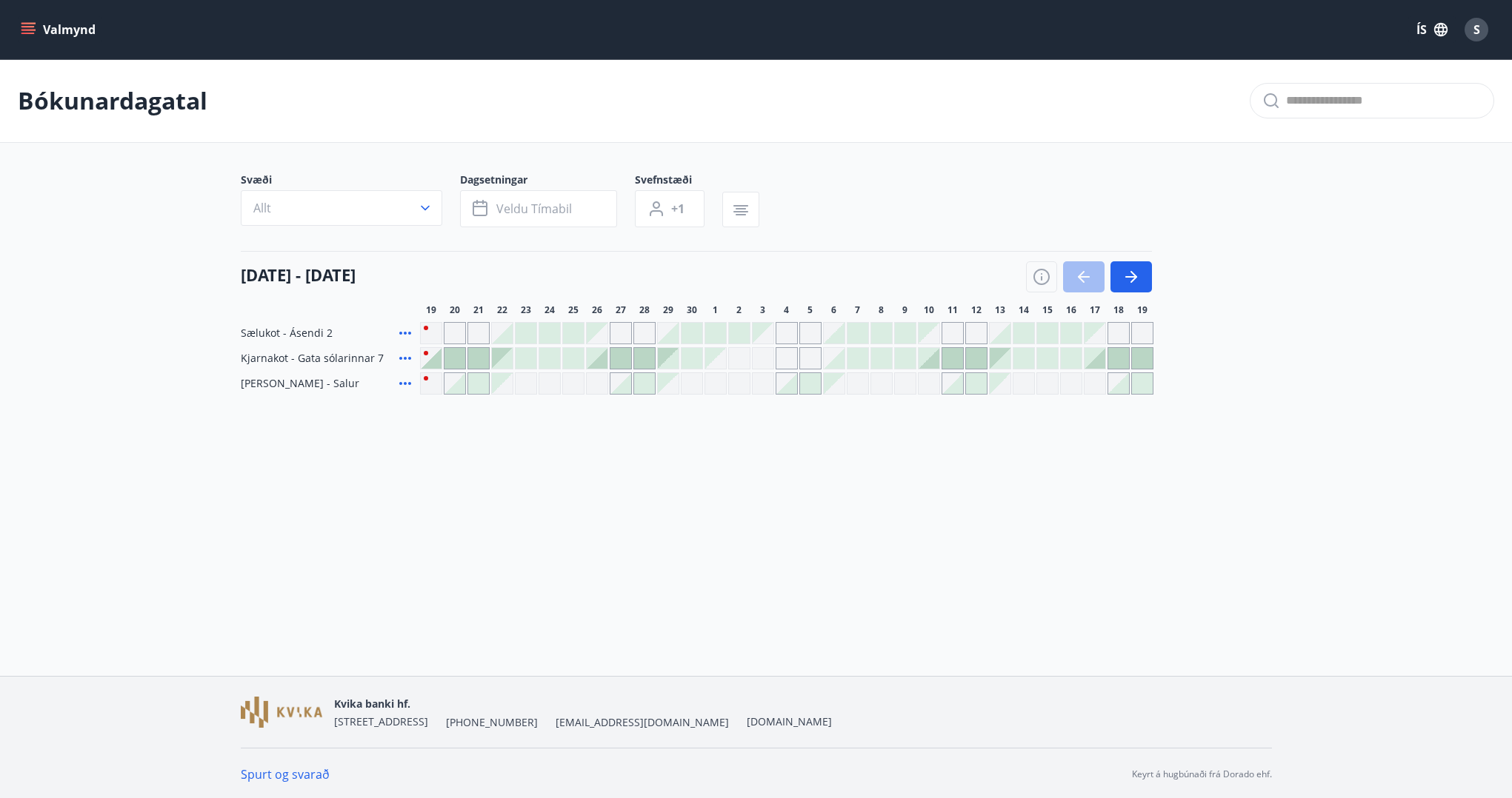
click at [479, 387] on div at bounding box center [479, 384] width 20 height 20
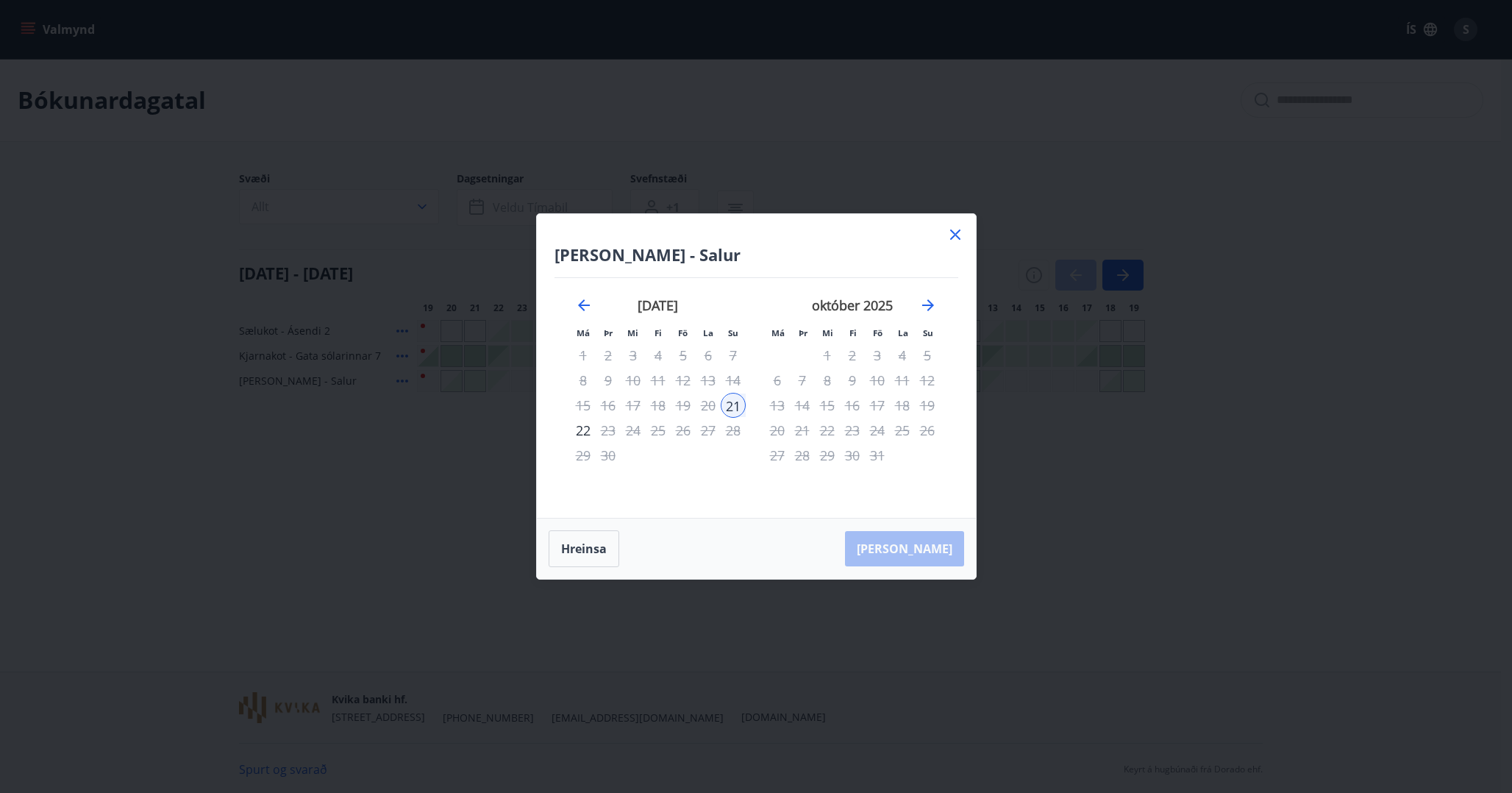
click at [737, 401] on div "21" at bounding box center [733, 405] width 25 height 25
click at [932, 548] on div "Hreinsa Taka Frá" at bounding box center [756, 549] width 439 height 61
click at [584, 419] on div "22" at bounding box center [583, 430] width 25 height 25
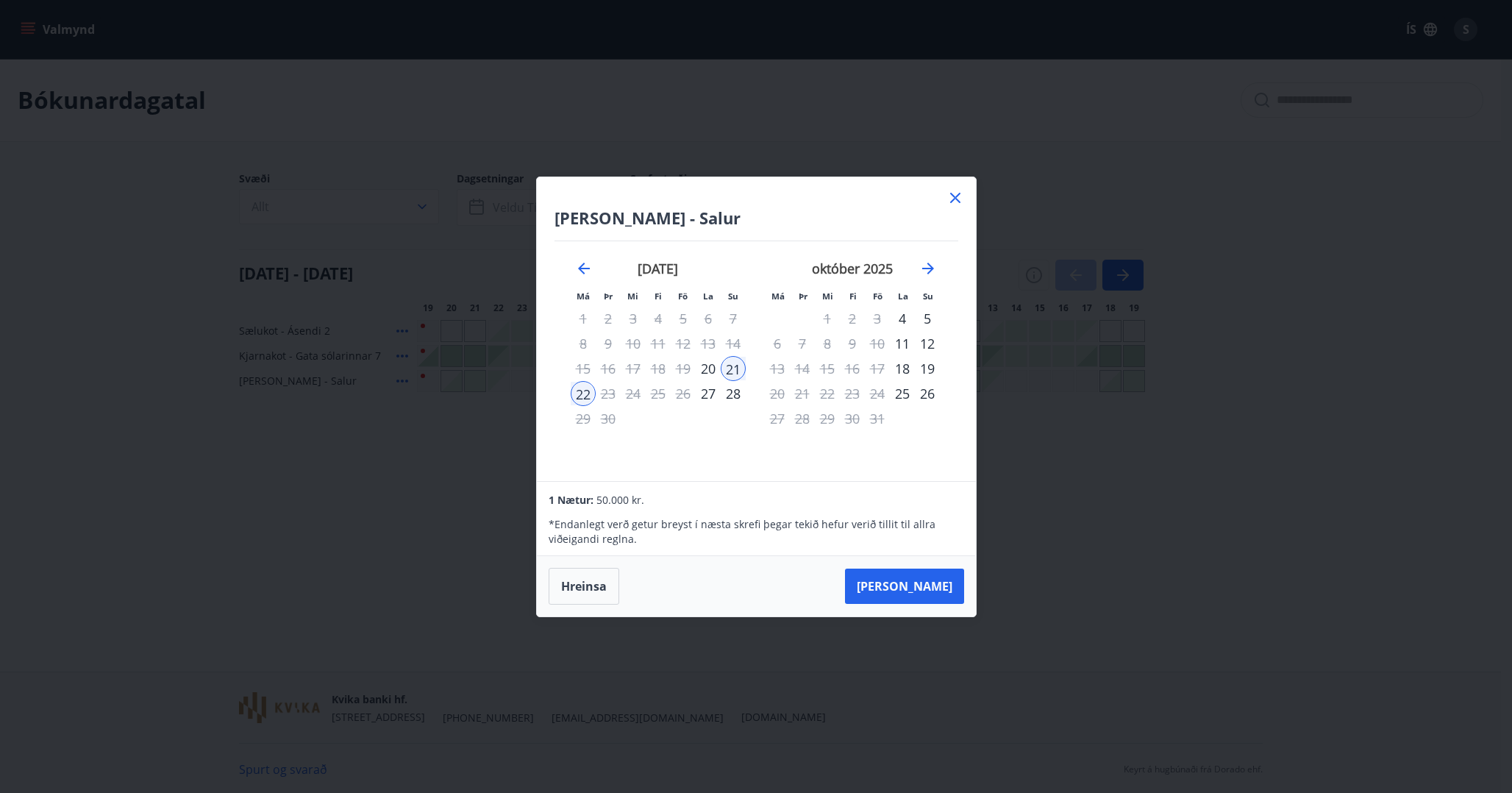
drag, startPoint x: 951, startPoint y: 185, endPoint x: 954, endPoint y: 195, distance: 10.4
click at [952, 189] on div "Iða - Salur Má Þr Mi Fi Fö La Su Má Þr Mi Fi Fö La Su ágúst 2025 1 2 3 4 5 6 7 …" at bounding box center [756, 329] width 439 height 304
click at [954, 195] on icon at bounding box center [955, 198] width 18 height 18
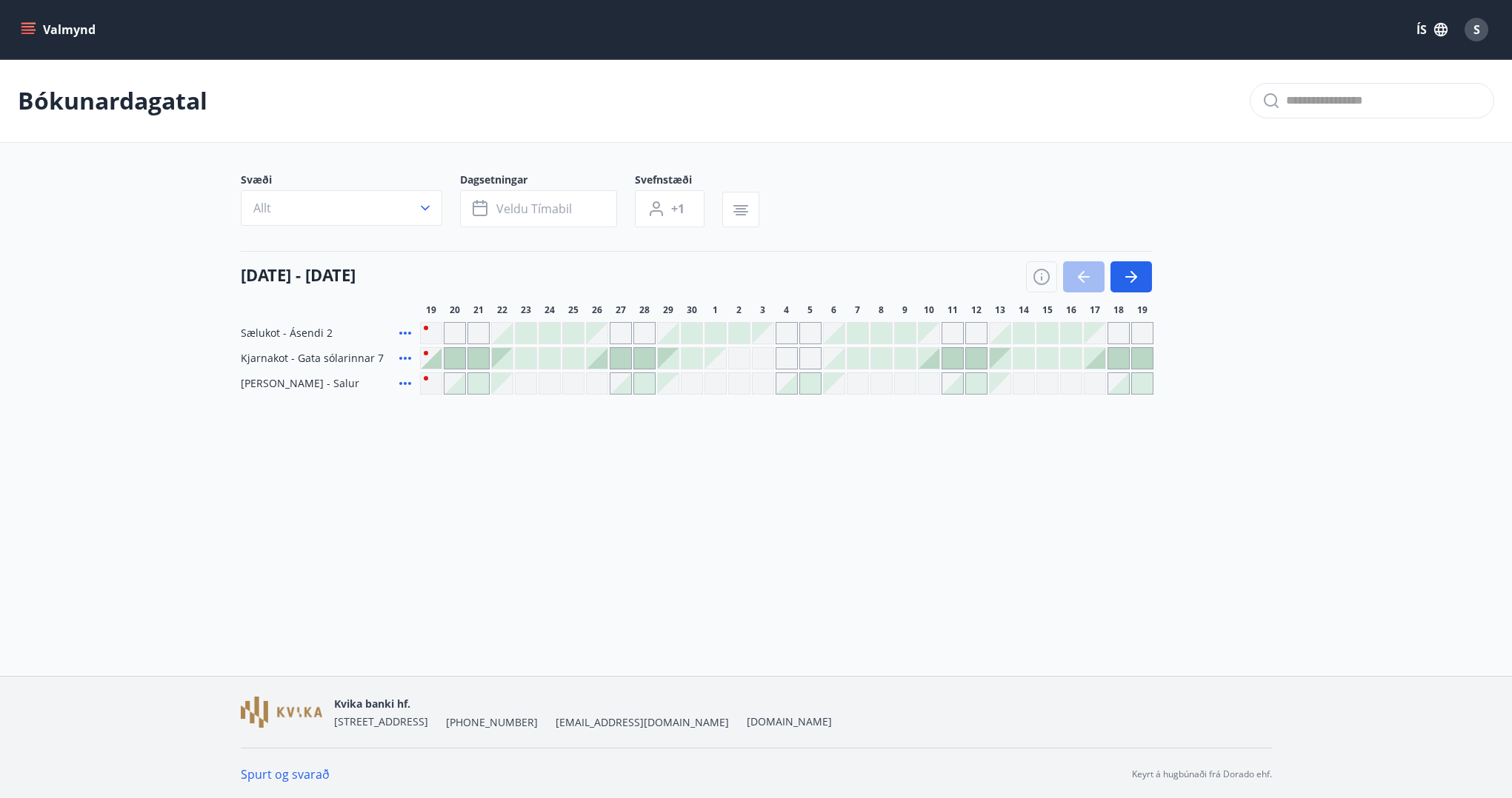
click at [505, 525] on div "Valmynd ÍS S Bókunardagatal Svæði Allt Dagsetningar Veldu tímabil Svefnstæði +1…" at bounding box center [756, 338] width 1512 height 676
